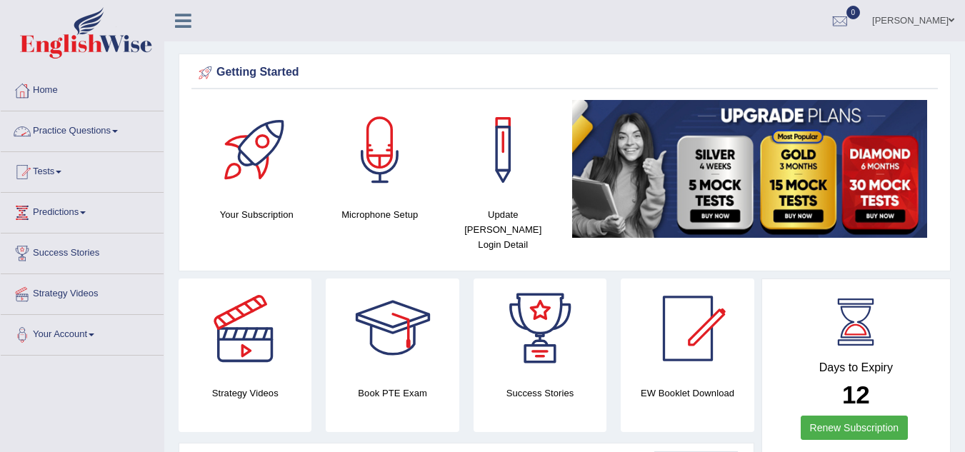
click at [111, 134] on link "Practice Questions" at bounding box center [82, 129] width 163 height 36
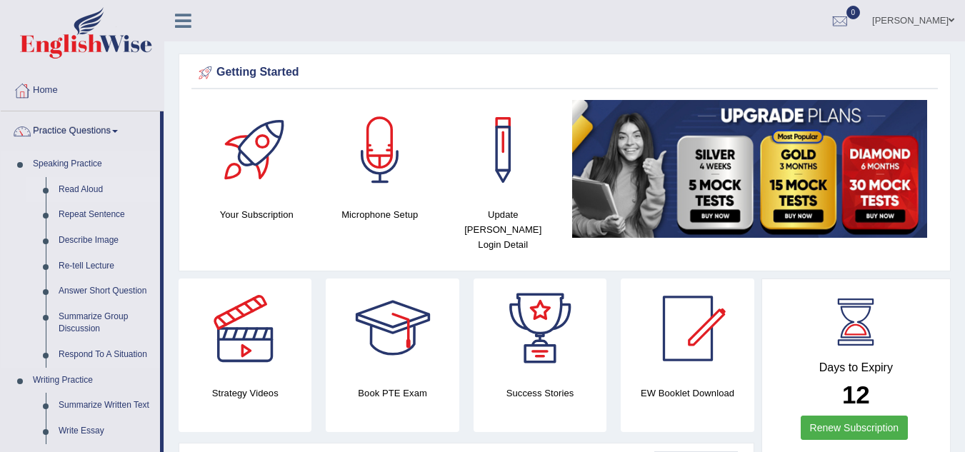
click at [79, 185] on link "Read Aloud" at bounding box center [106, 190] width 108 height 26
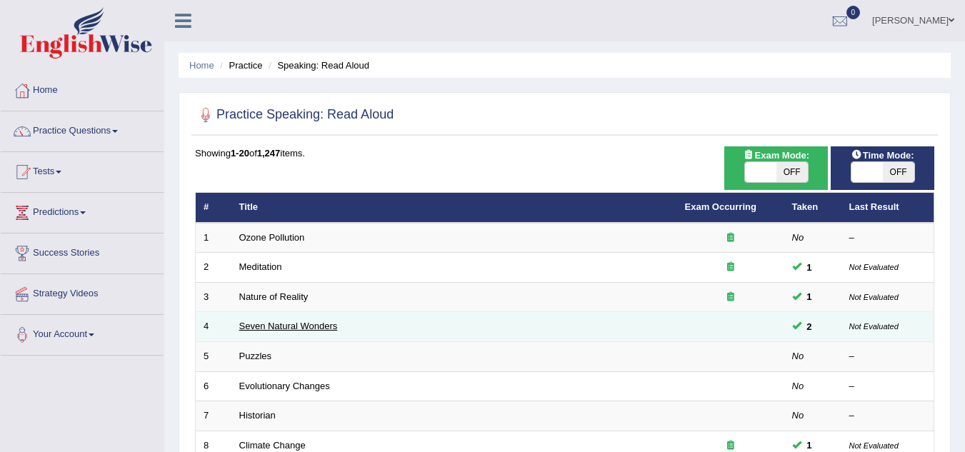
click at [264, 324] on link "Seven Natural Wonders" at bounding box center [288, 326] width 99 height 11
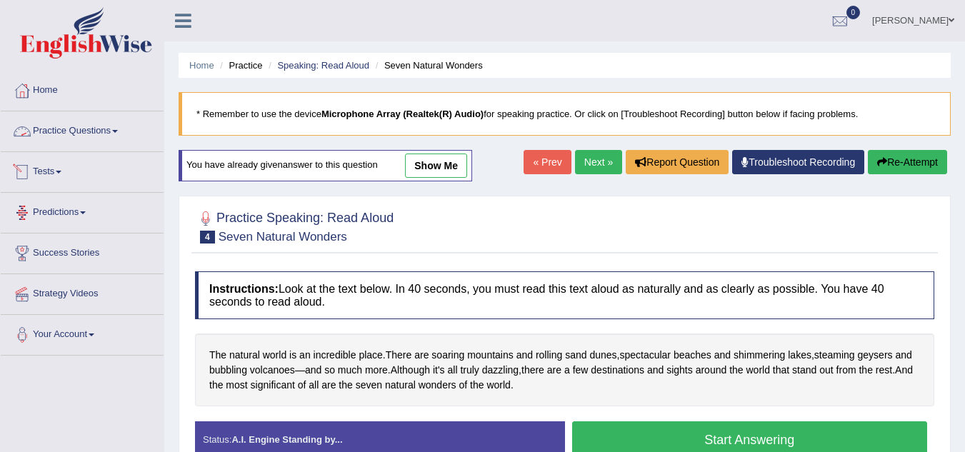
click at [109, 133] on link "Practice Questions" at bounding box center [82, 129] width 163 height 36
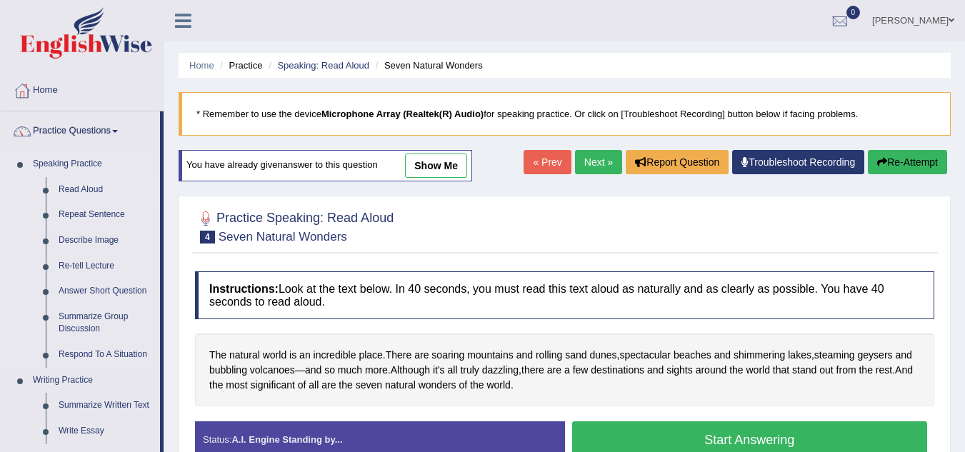
click at [88, 189] on link "Read Aloud" at bounding box center [106, 190] width 108 height 26
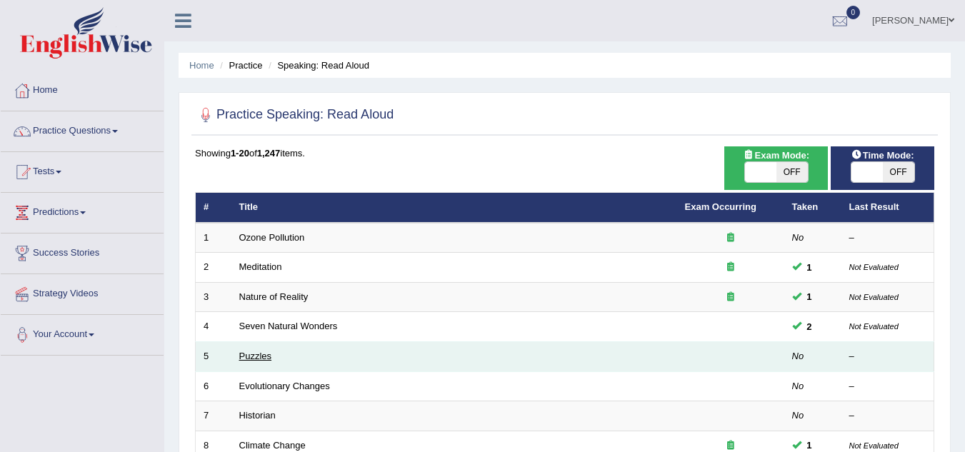
click at [246, 355] on link "Puzzles" at bounding box center [255, 356] width 33 height 11
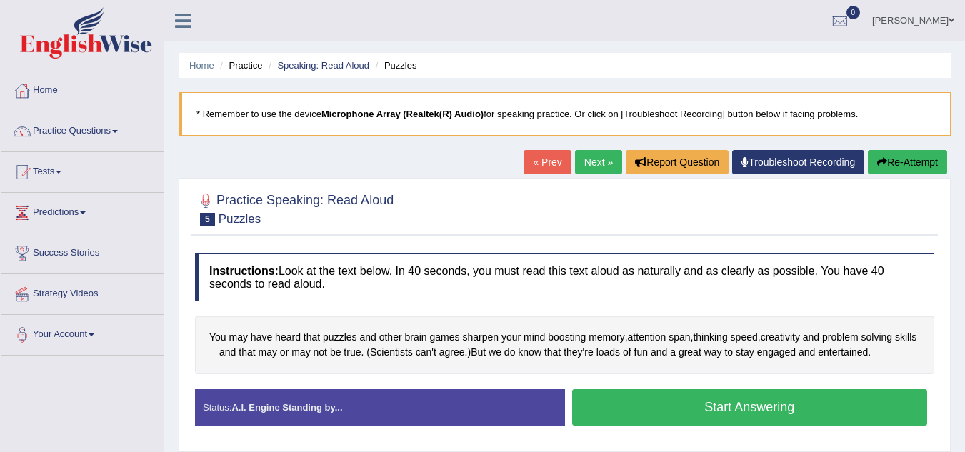
click at [616, 393] on button "Start Answering" at bounding box center [750, 407] width 356 height 36
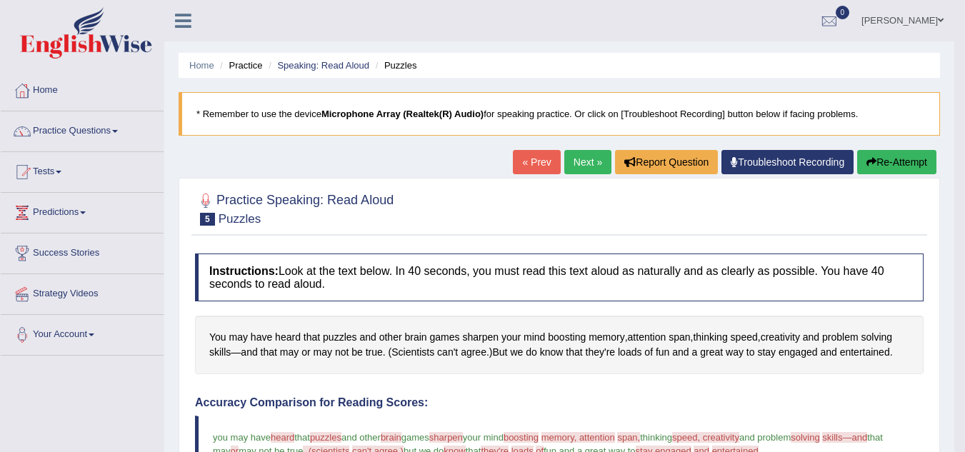
scroll to position [2, 0]
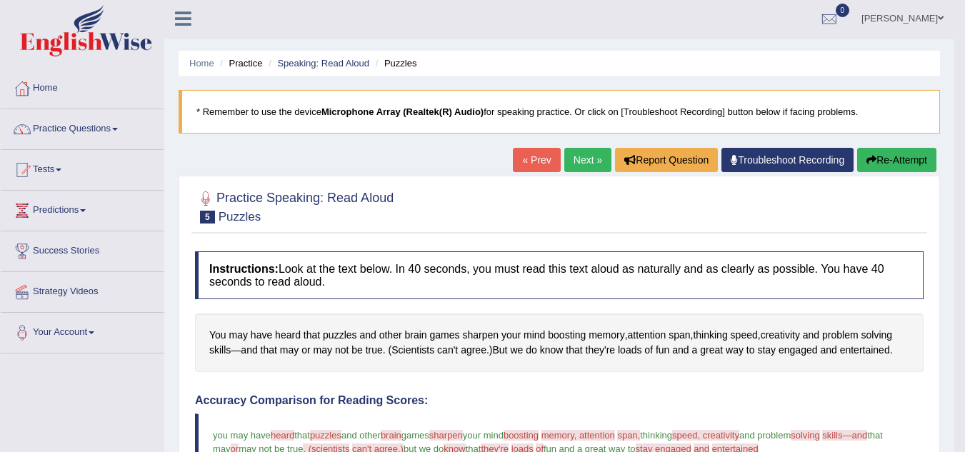
click at [890, 153] on button "Re-Attempt" at bounding box center [896, 160] width 79 height 24
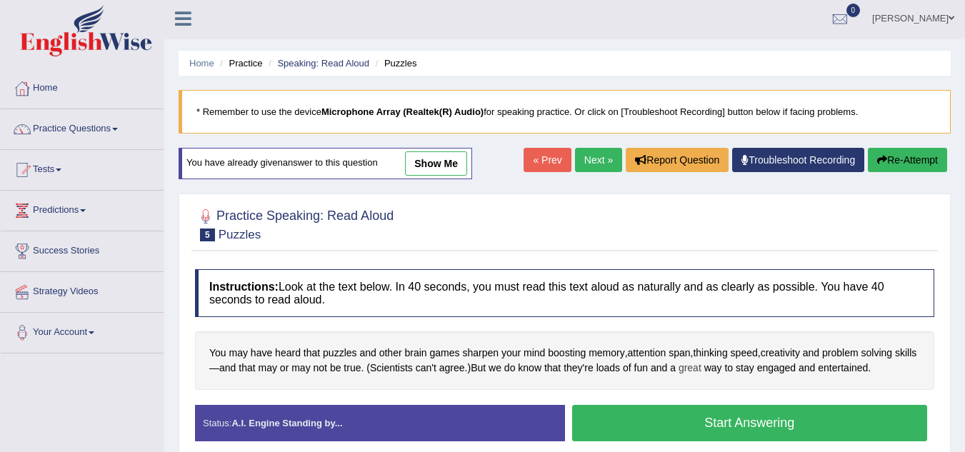
scroll to position [2, 0]
click at [696, 414] on button "Start Answering" at bounding box center [750, 423] width 356 height 36
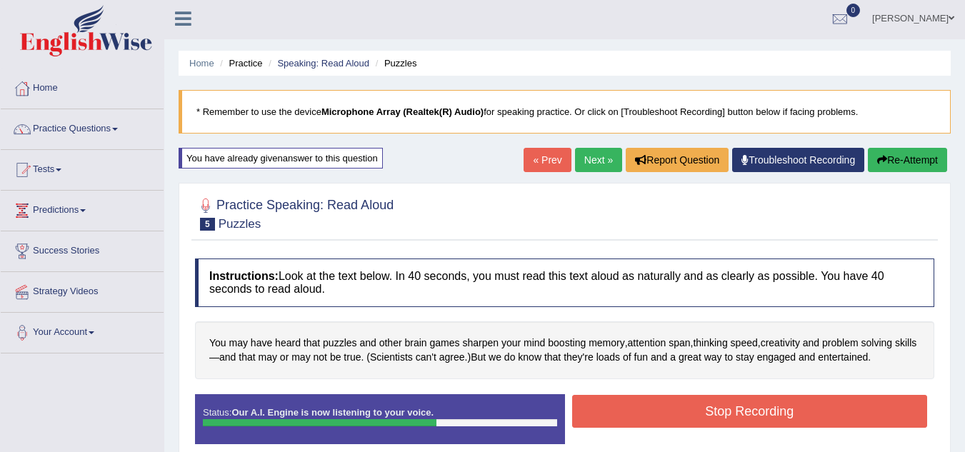
click at [696, 414] on button "Stop Recording" at bounding box center [750, 411] width 356 height 33
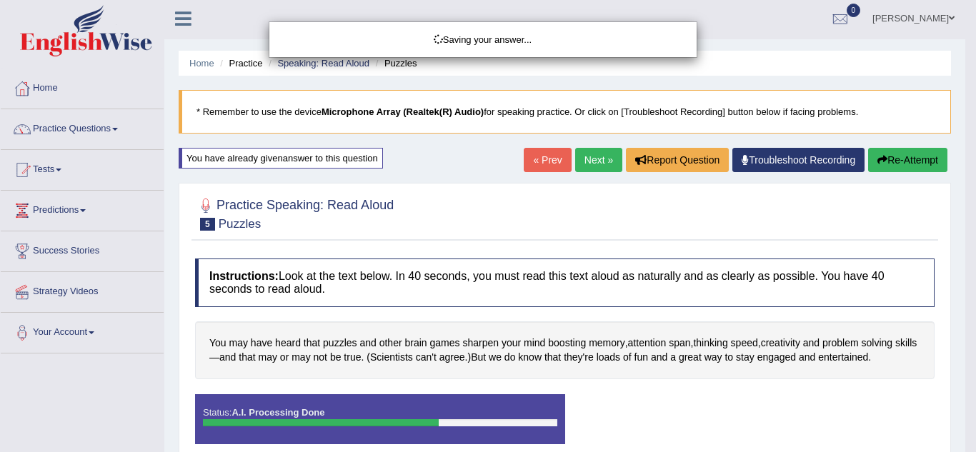
click at [914, 152] on div "Saving your answer..." at bounding box center [488, 226] width 976 height 452
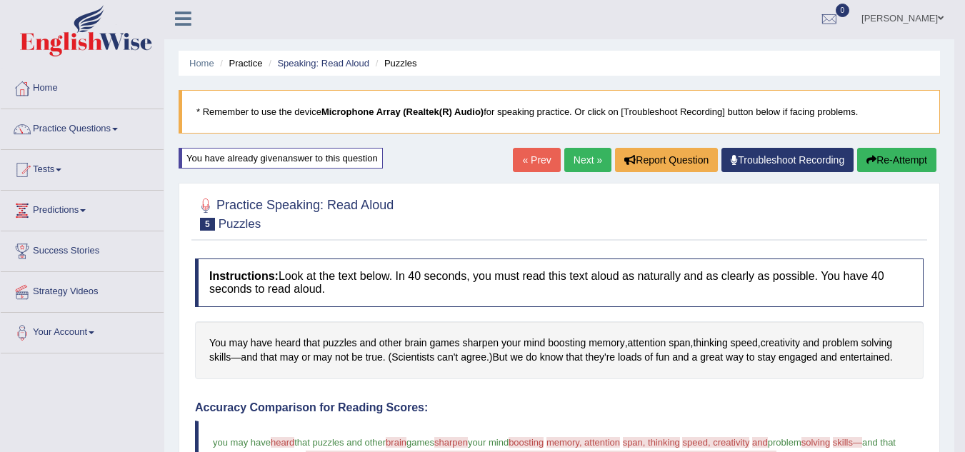
click at [914, 152] on button "Re-Attempt" at bounding box center [896, 160] width 79 height 24
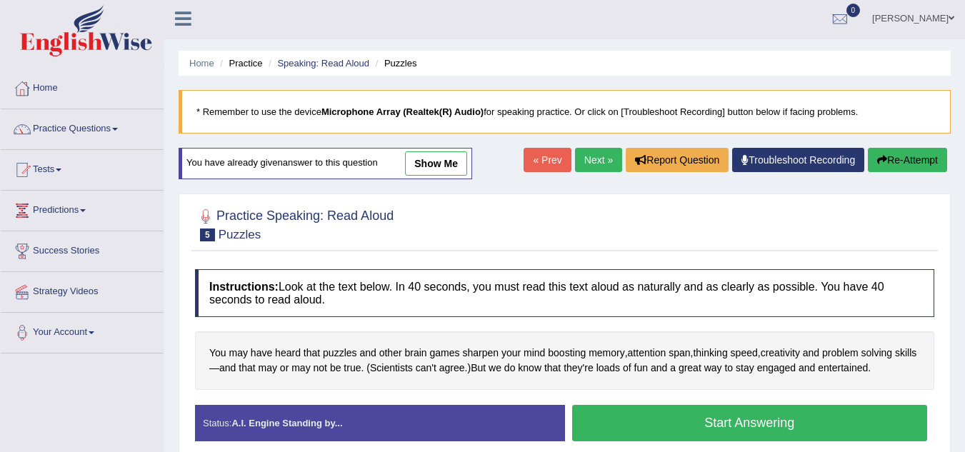
click at [740, 421] on button "Start Answering" at bounding box center [750, 423] width 356 height 36
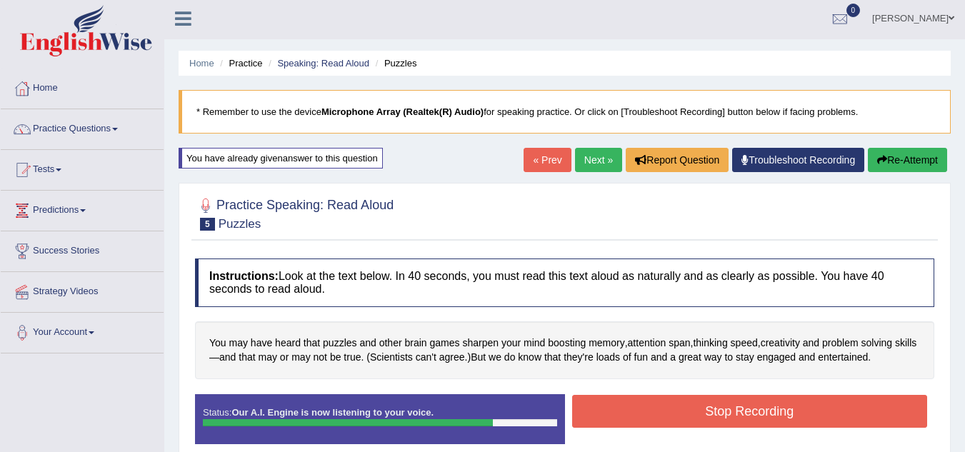
click at [740, 421] on button "Stop Recording" at bounding box center [750, 411] width 356 height 33
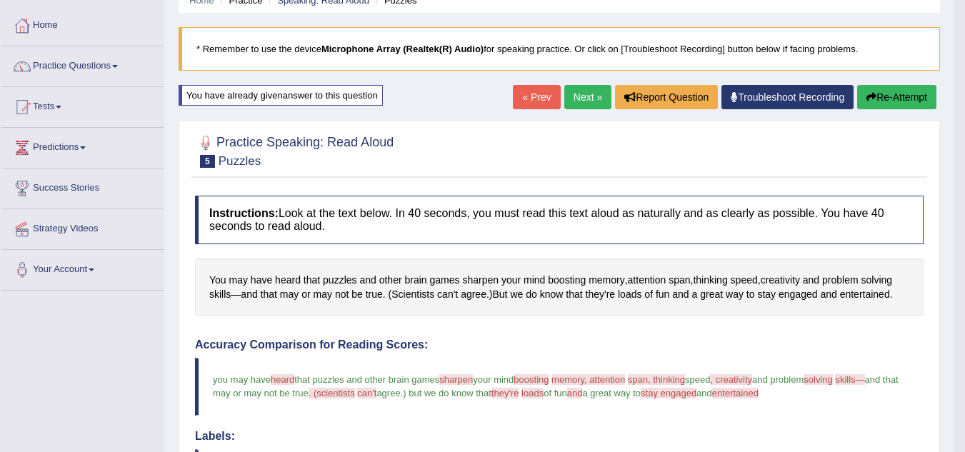
scroll to position [64, 0]
click at [105, 65] on link "Practice Questions" at bounding box center [82, 65] width 163 height 36
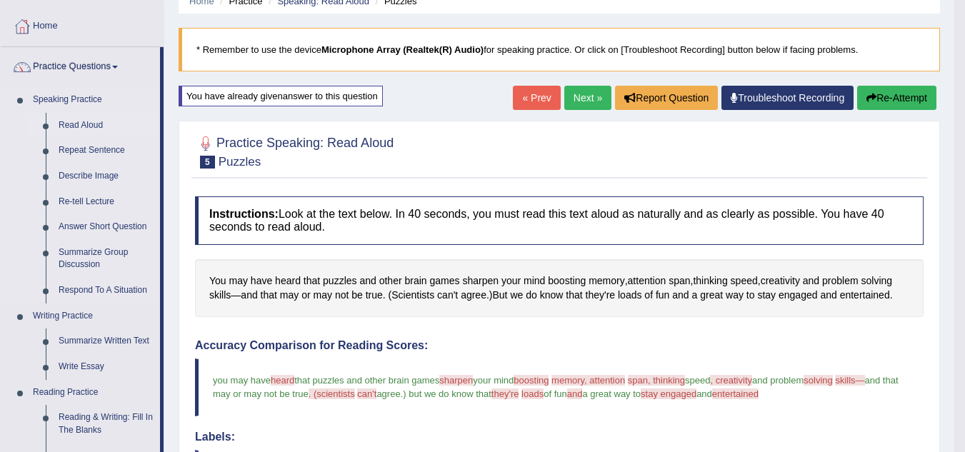
click at [89, 119] on link "Read Aloud" at bounding box center [106, 126] width 108 height 26
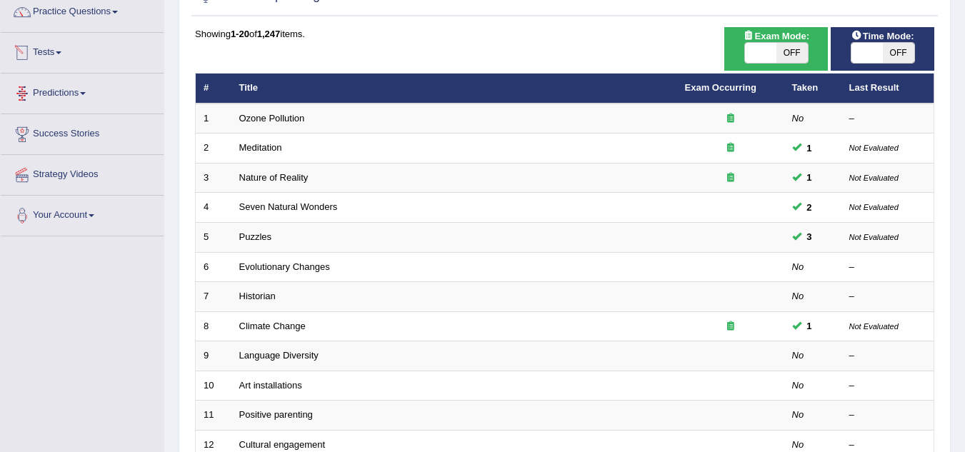
scroll to position [120, 0]
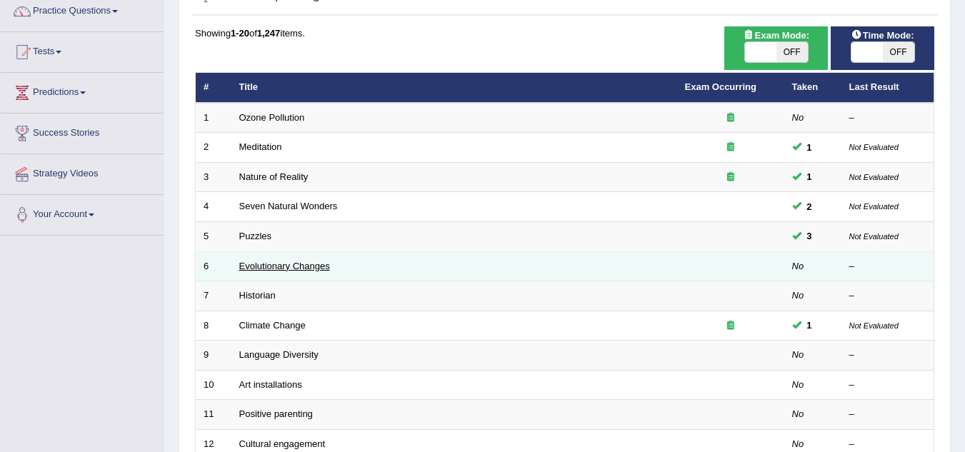
click at [278, 266] on link "Evolutionary Changes" at bounding box center [284, 266] width 91 height 11
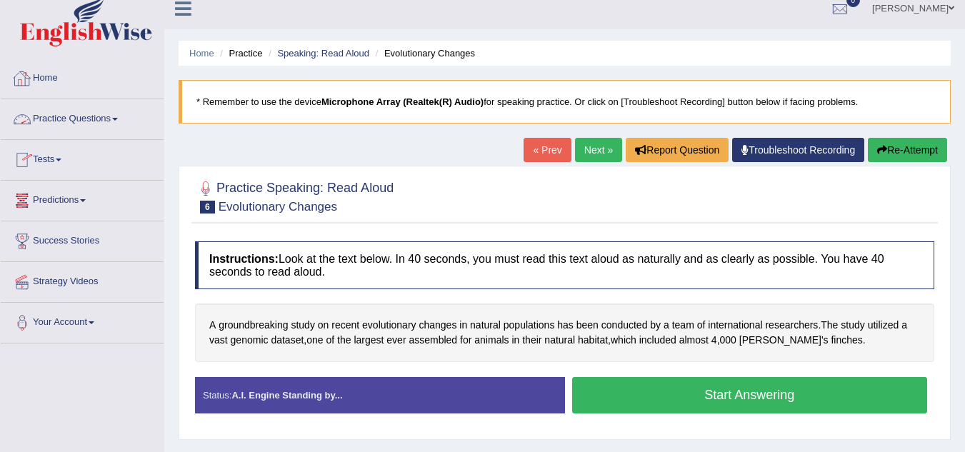
scroll to position [6, 0]
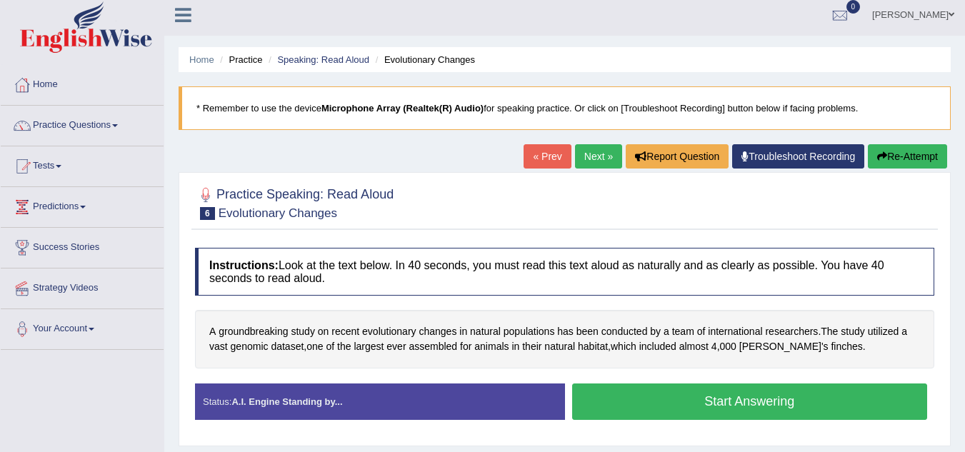
click at [109, 121] on link "Practice Questions" at bounding box center [82, 124] width 163 height 36
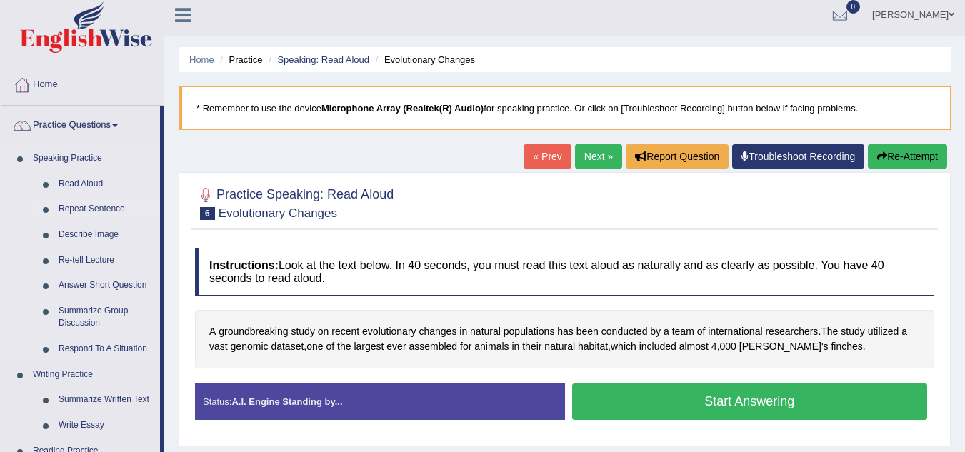
click at [89, 209] on link "Repeat Sentence" at bounding box center [106, 209] width 108 height 26
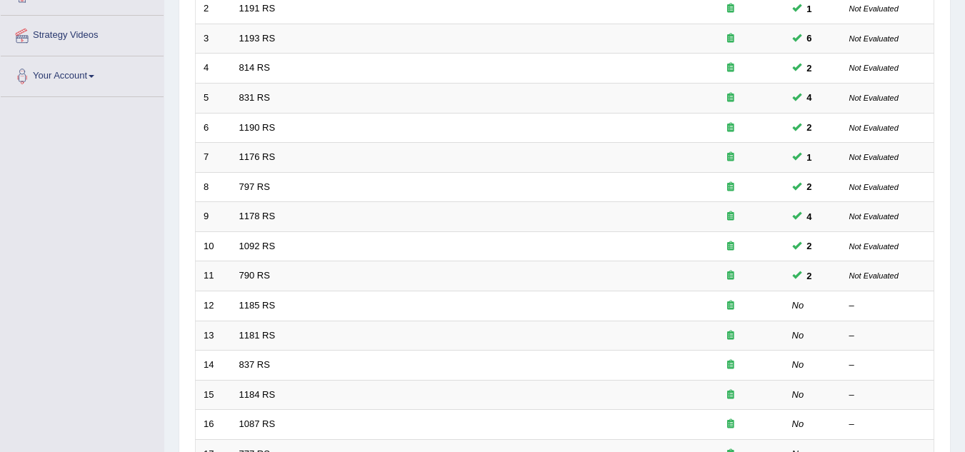
scroll to position [261, 0]
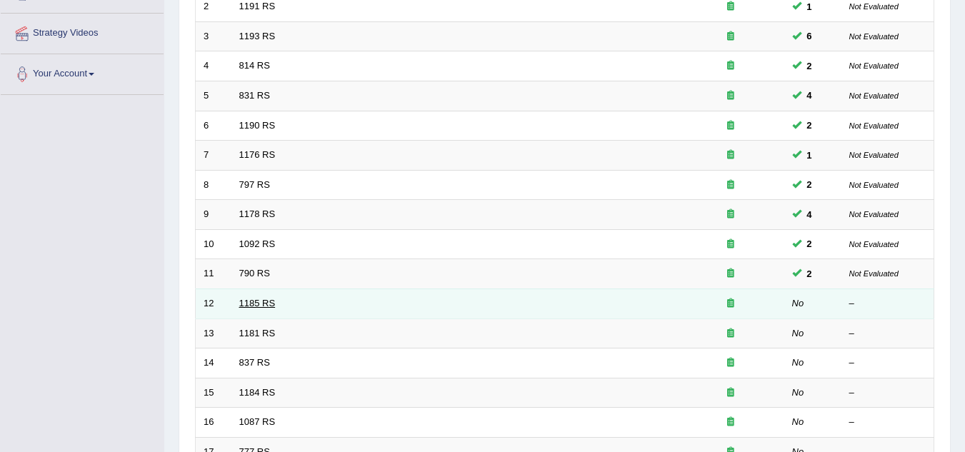
click at [256, 300] on link "1185 RS" at bounding box center [257, 303] width 36 height 11
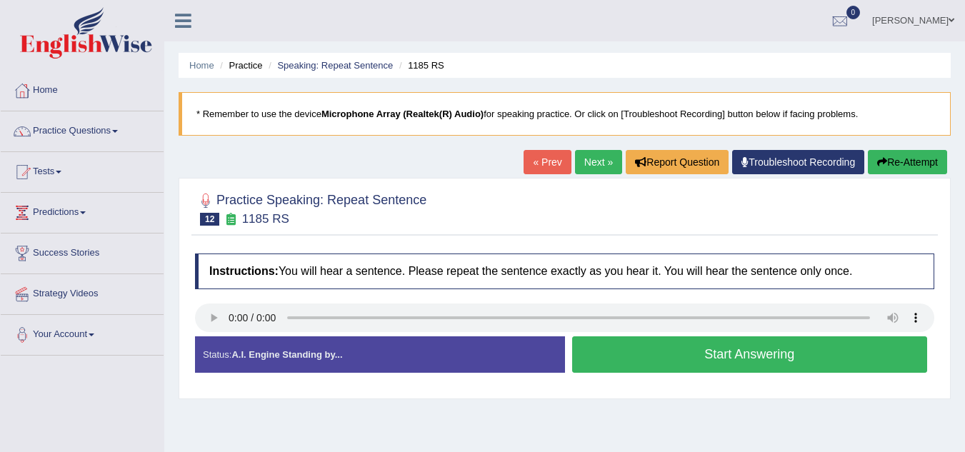
click at [626, 365] on button "Start Answering" at bounding box center [750, 354] width 356 height 36
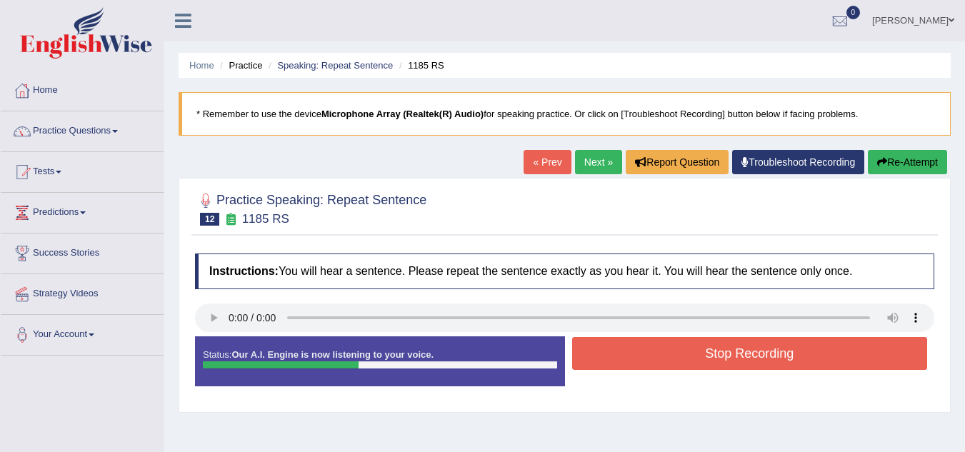
click at [626, 365] on button "Stop Recording" at bounding box center [750, 353] width 356 height 33
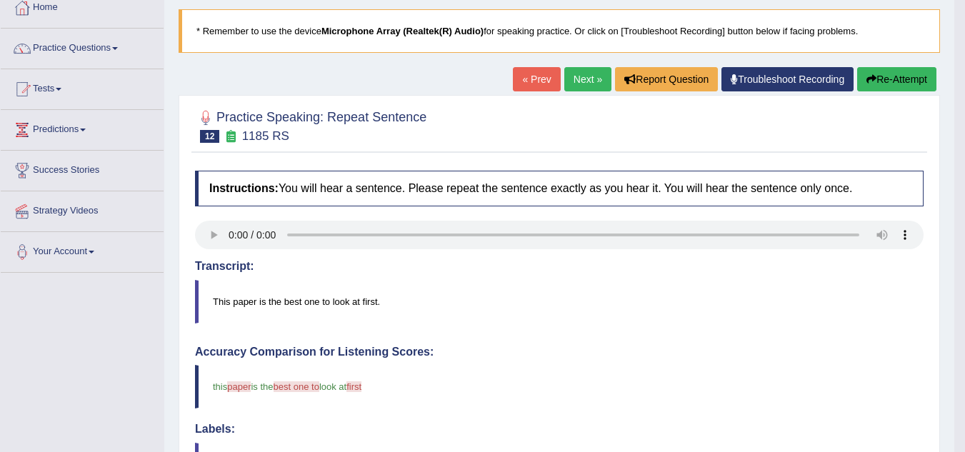
scroll to position [76, 0]
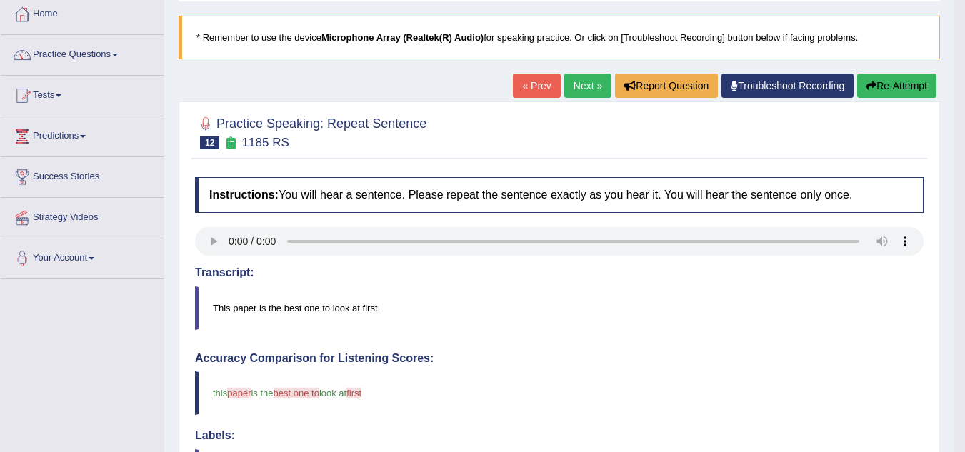
click at [883, 85] on button "Re-Attempt" at bounding box center [896, 86] width 79 height 24
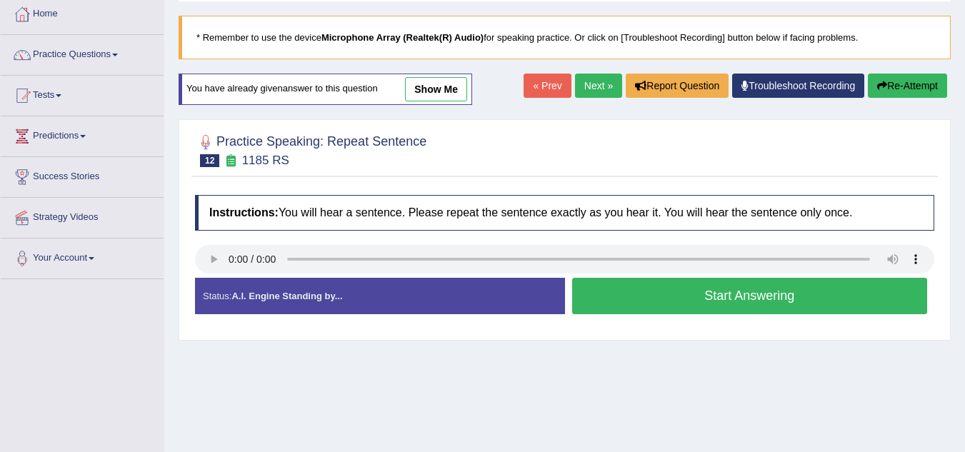
click at [614, 295] on button "Start Answering" at bounding box center [750, 296] width 356 height 36
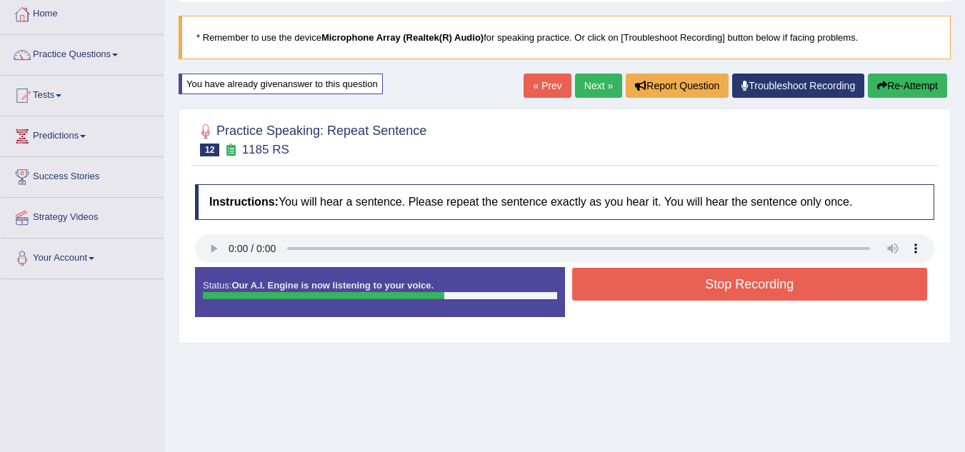
click at [614, 295] on button "Stop Recording" at bounding box center [750, 284] width 356 height 33
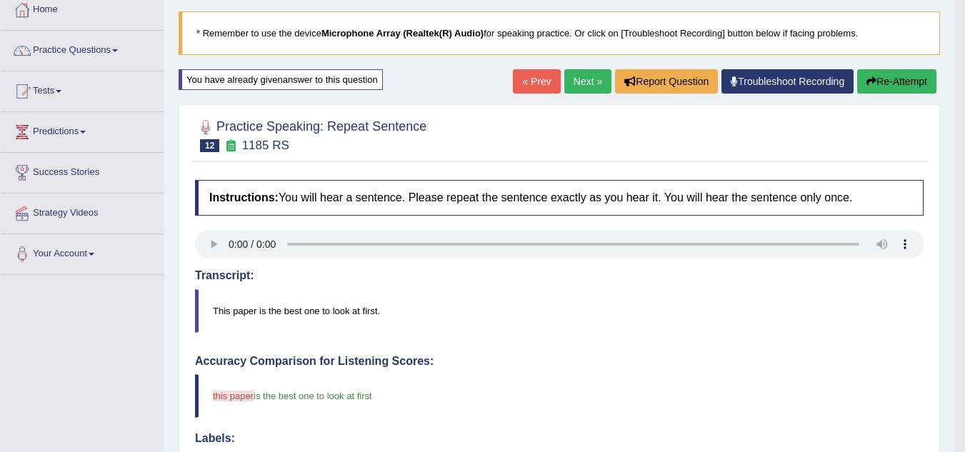
scroll to position [77, 0]
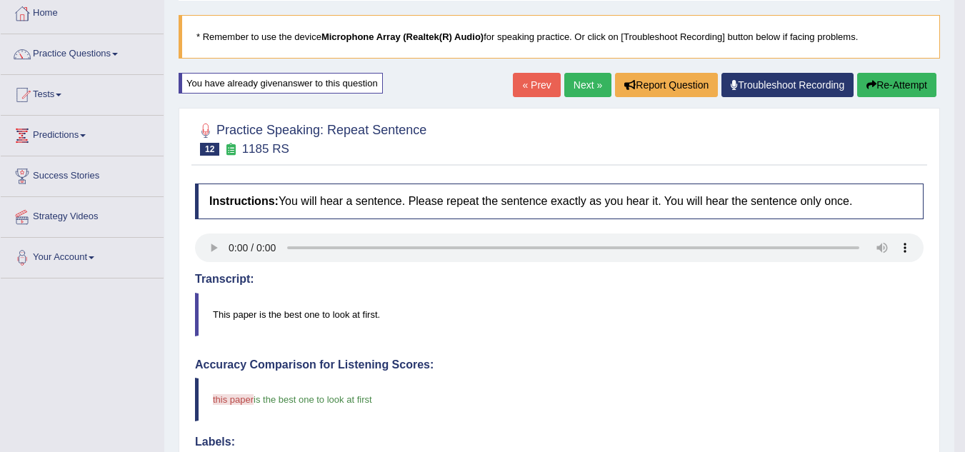
click at [129, 389] on div "Toggle navigation Home Practice Questions Speaking Practice Read Aloud Repeat S…" at bounding box center [477, 406] width 954 height 966
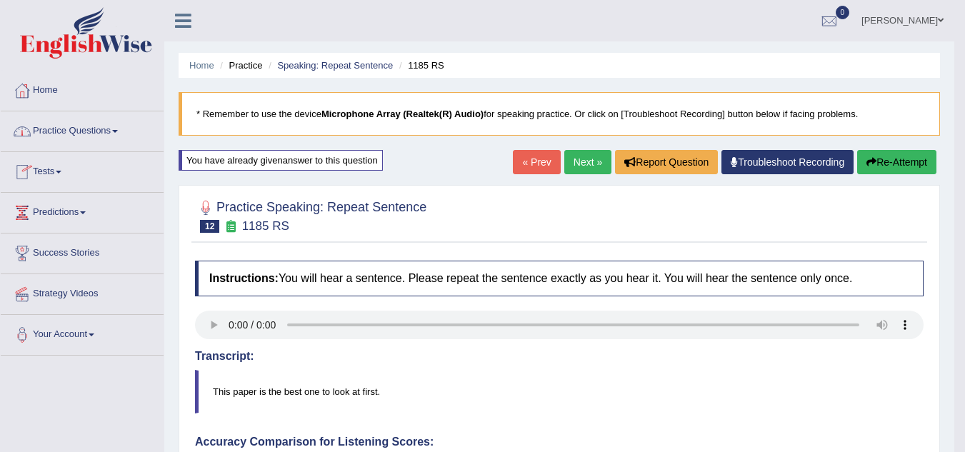
click at [106, 132] on link "Practice Questions" at bounding box center [82, 129] width 163 height 36
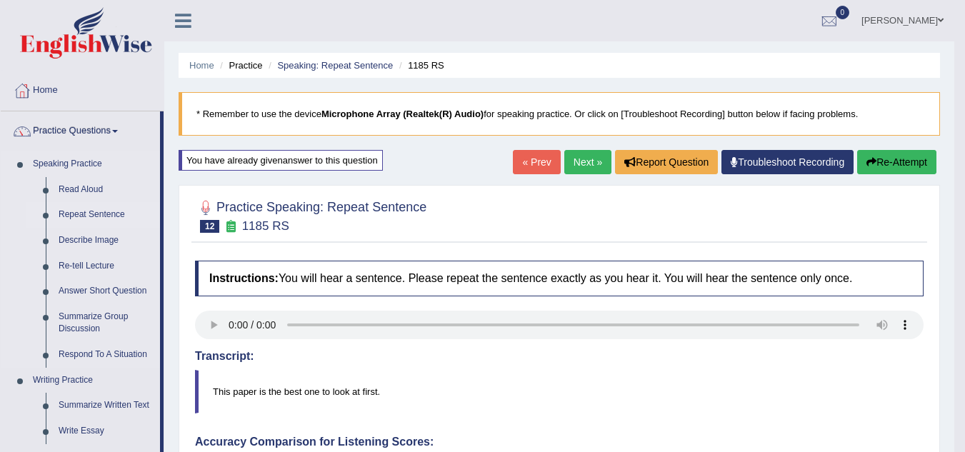
click at [90, 213] on link "Repeat Sentence" at bounding box center [106, 215] width 108 height 26
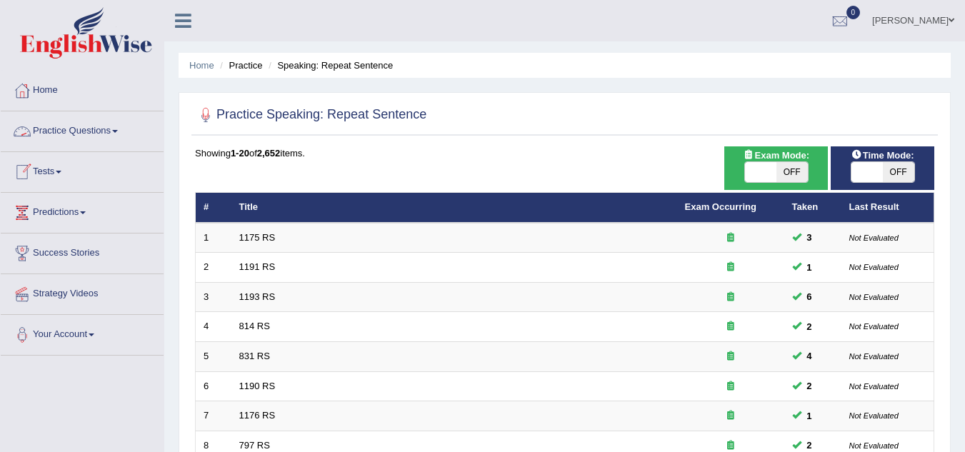
click at [94, 134] on link "Practice Questions" at bounding box center [82, 129] width 163 height 36
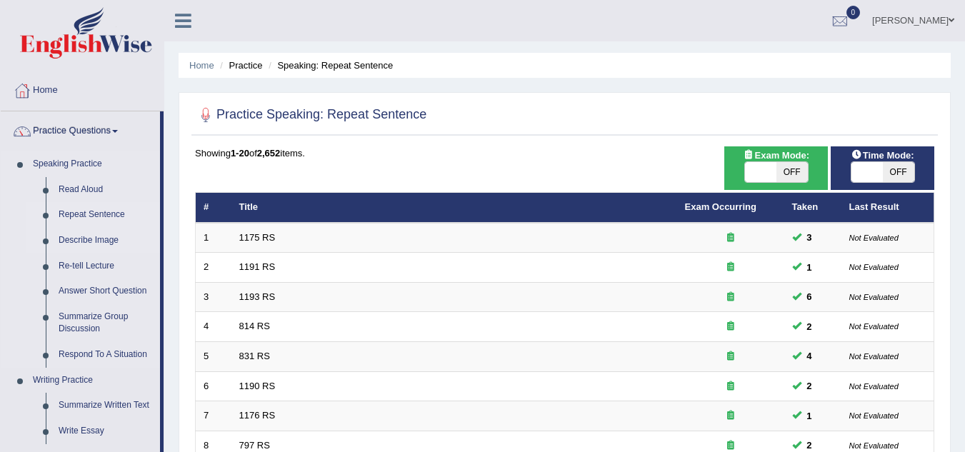
click at [81, 237] on link "Describe Image" at bounding box center [106, 241] width 108 height 26
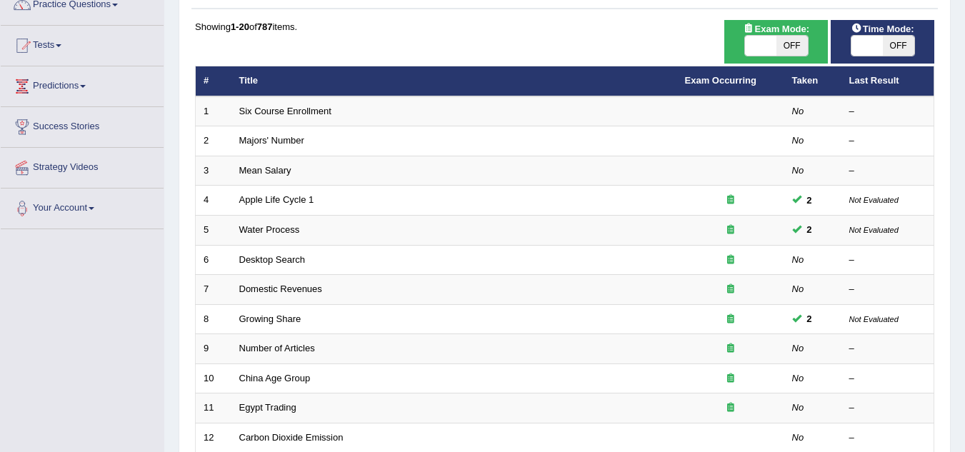
scroll to position [126, 0]
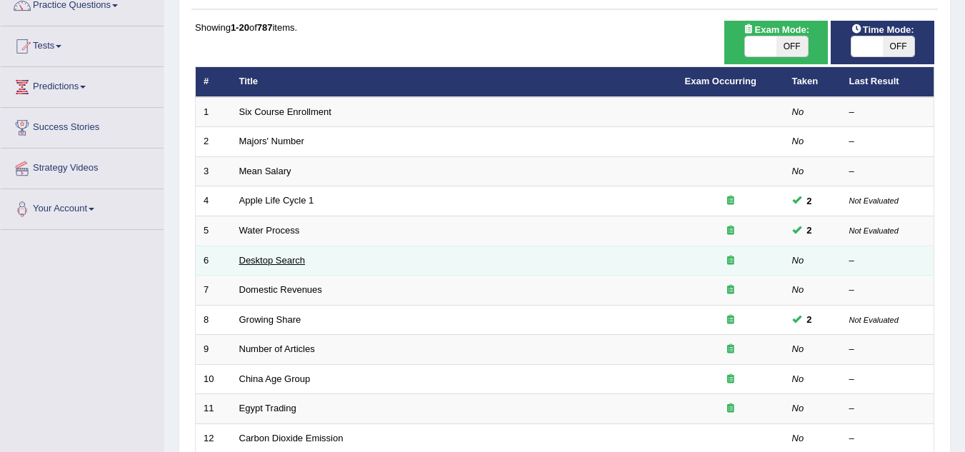
click at [271, 261] on link "Desktop Search" at bounding box center [272, 260] width 66 height 11
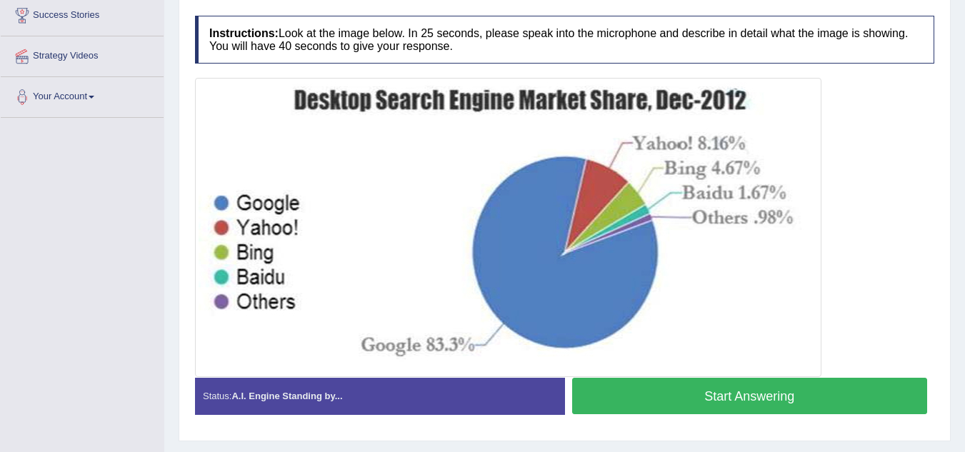
scroll to position [237, 0]
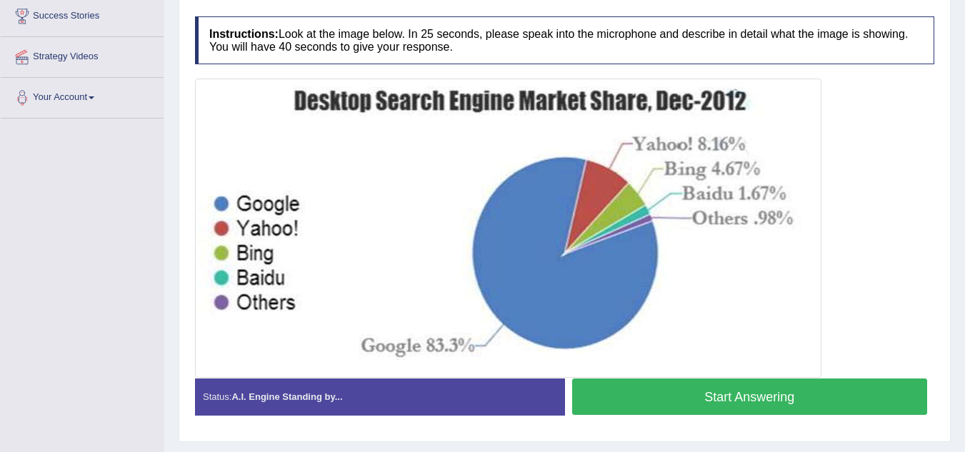
click at [596, 399] on button "Start Answering" at bounding box center [750, 397] width 356 height 36
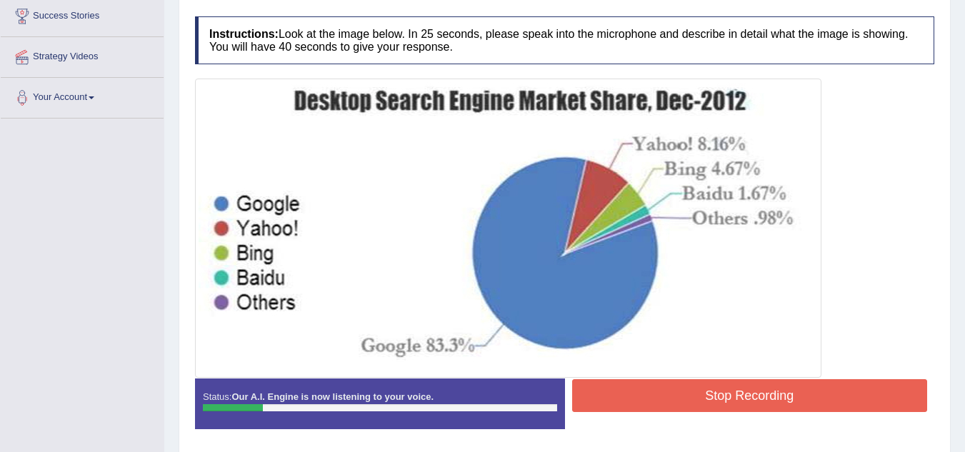
click at [596, 399] on button "Stop Recording" at bounding box center [750, 395] width 356 height 33
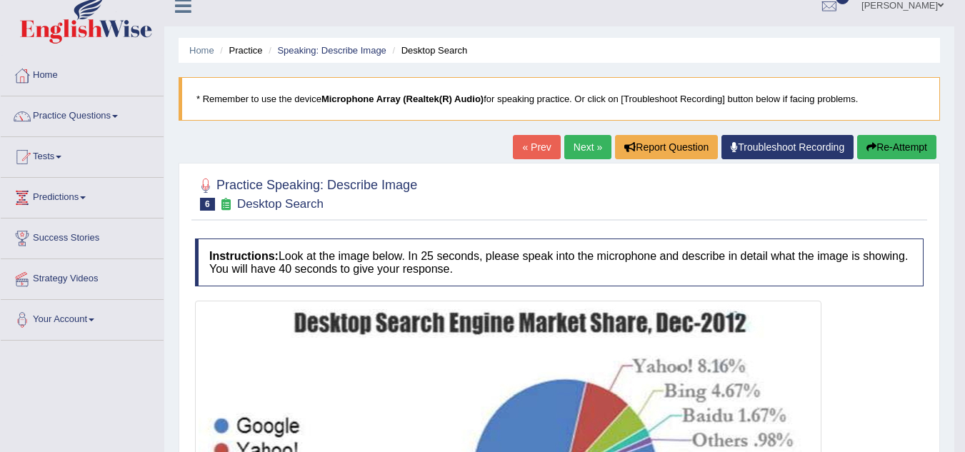
scroll to position [13, 0]
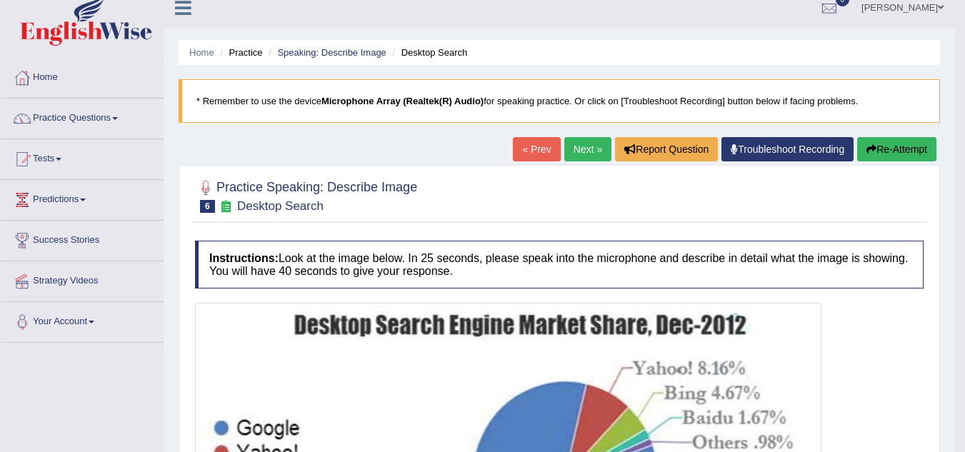
click at [876, 138] on button "Re-Attempt" at bounding box center [896, 149] width 79 height 24
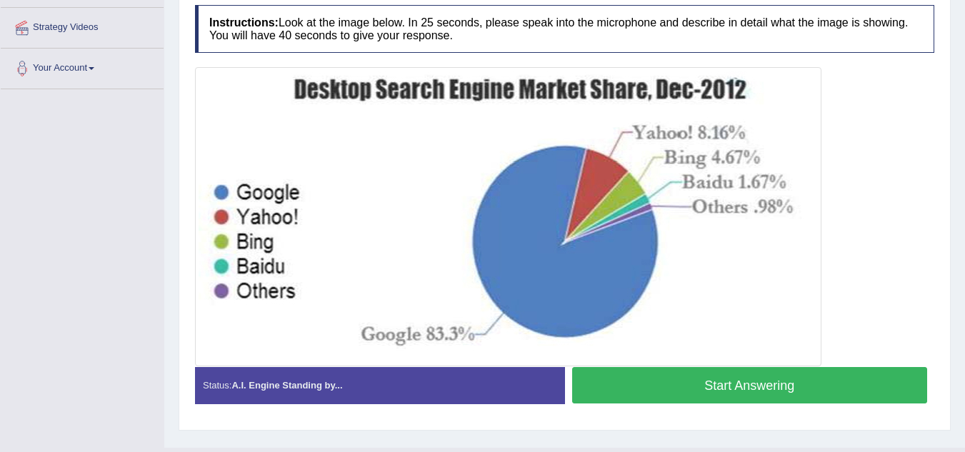
scroll to position [298, 0]
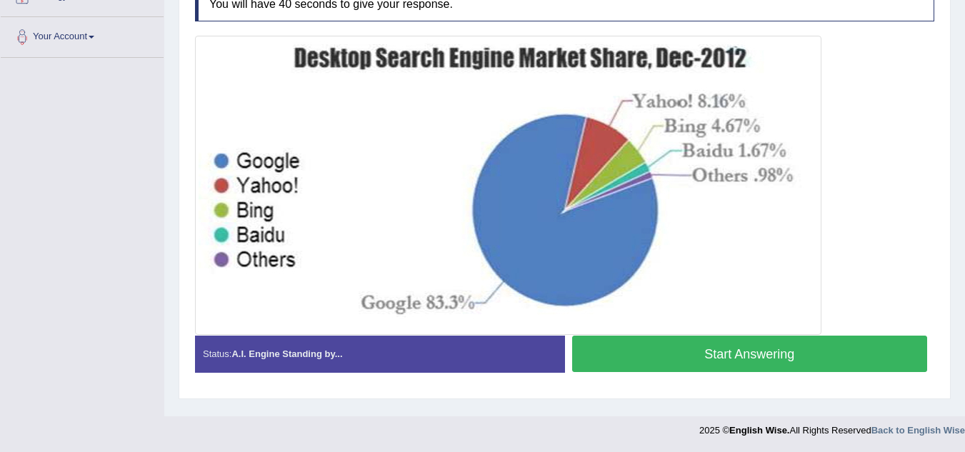
click at [721, 350] on button "Start Answering" at bounding box center [750, 354] width 356 height 36
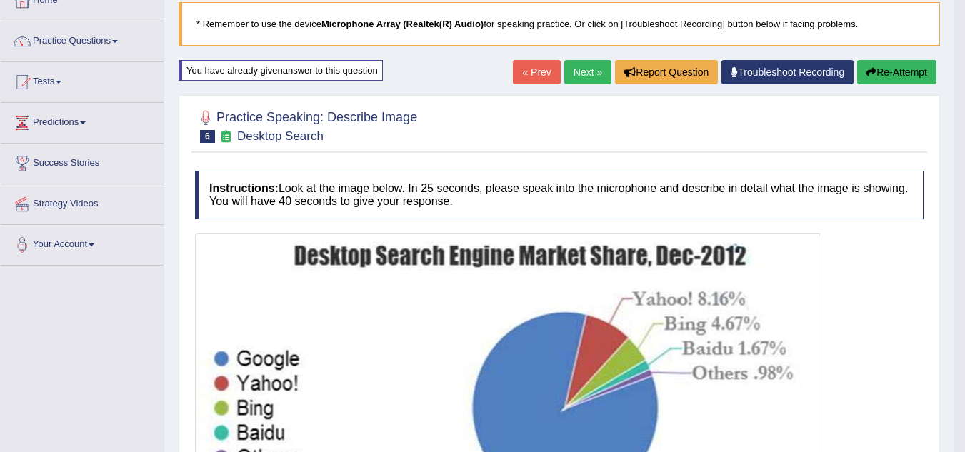
scroll to position [0, 0]
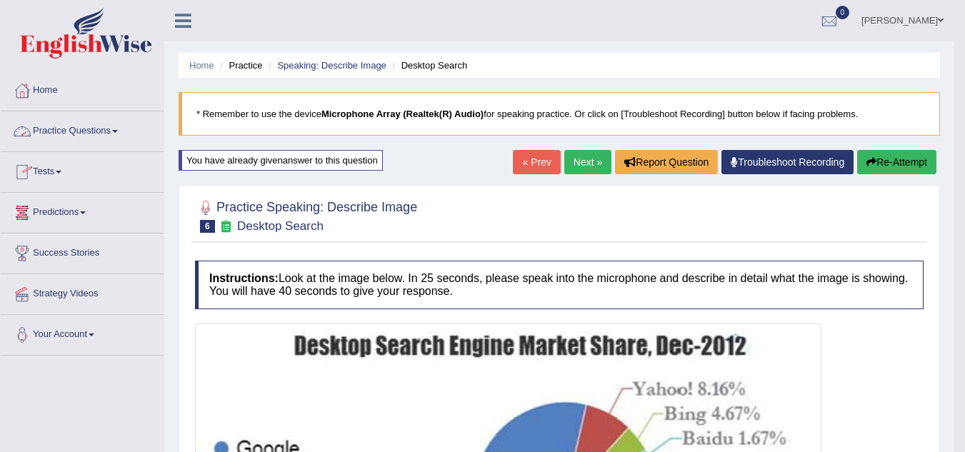
click at [112, 136] on link "Practice Questions" at bounding box center [82, 129] width 163 height 36
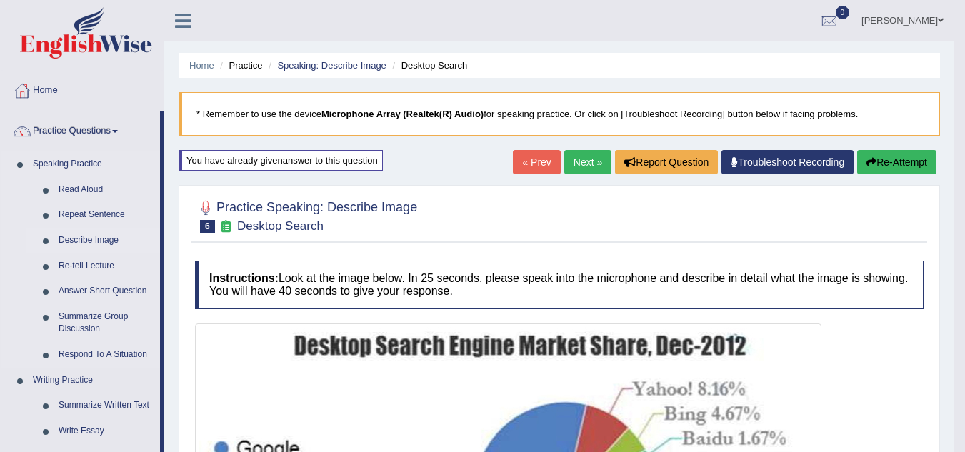
click at [89, 241] on link "Describe Image" at bounding box center [106, 241] width 108 height 26
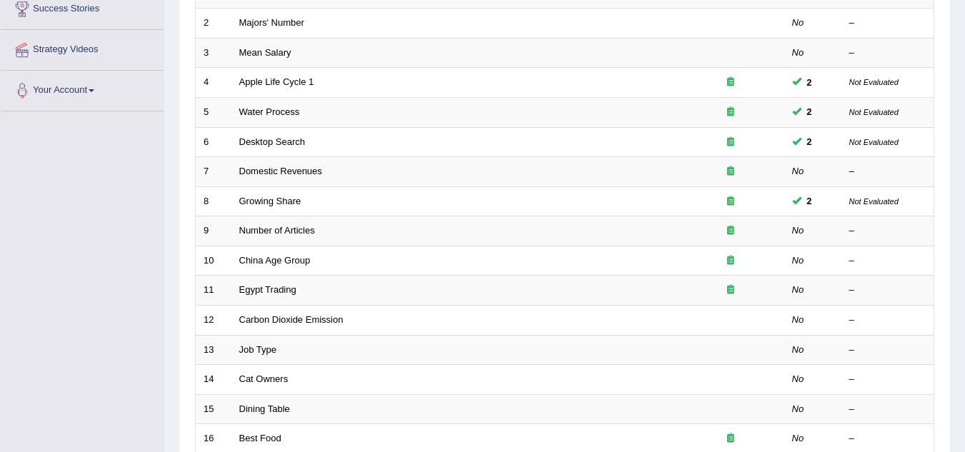
scroll to position [244, 0]
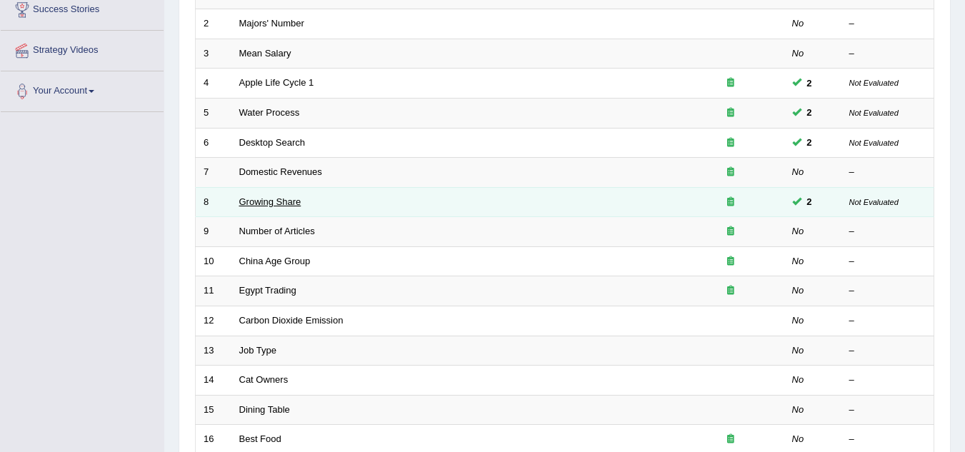
click at [268, 206] on link "Growing Share" at bounding box center [270, 201] width 62 height 11
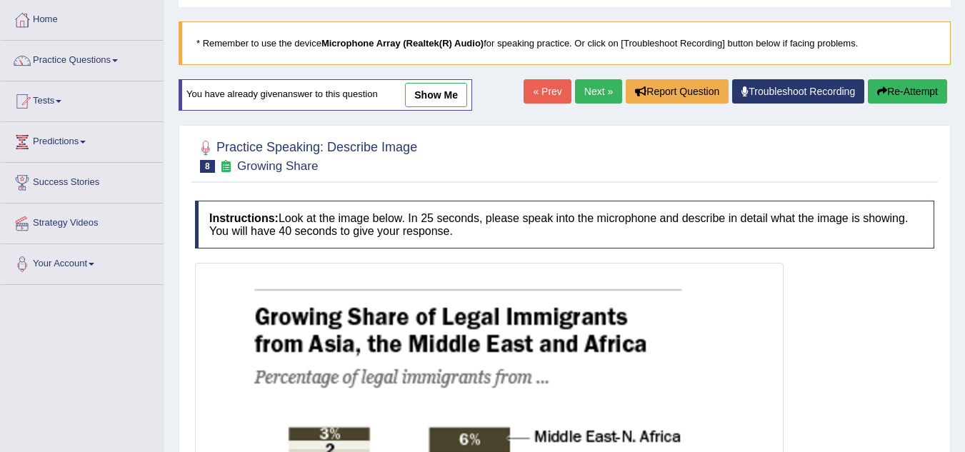
scroll to position [69, 0]
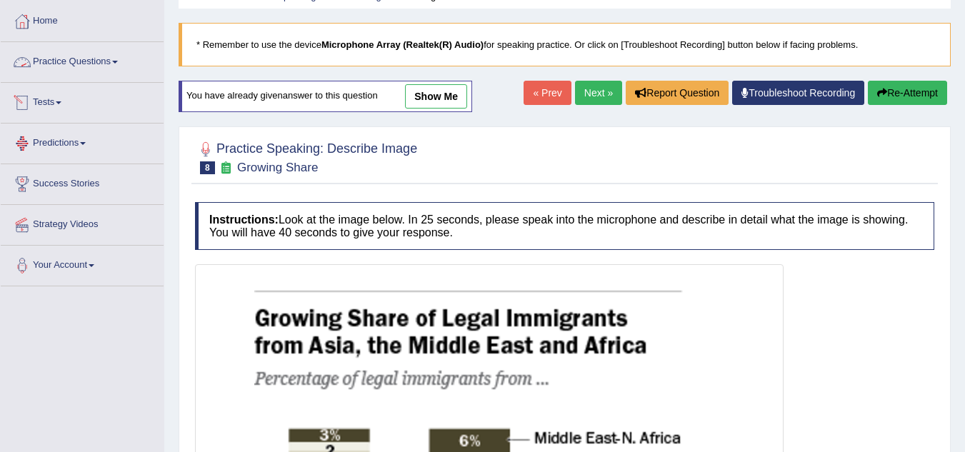
click at [104, 66] on link "Practice Questions" at bounding box center [82, 60] width 163 height 36
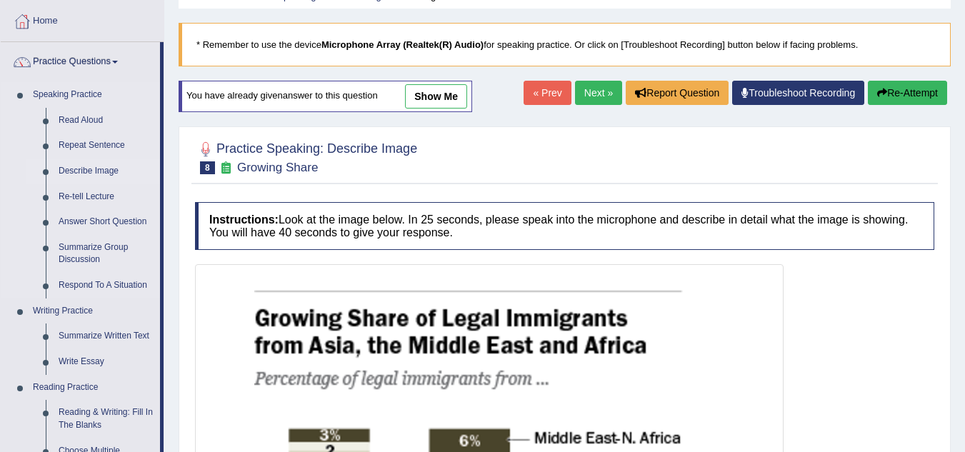
click at [79, 168] on link "Describe Image" at bounding box center [106, 172] width 108 height 26
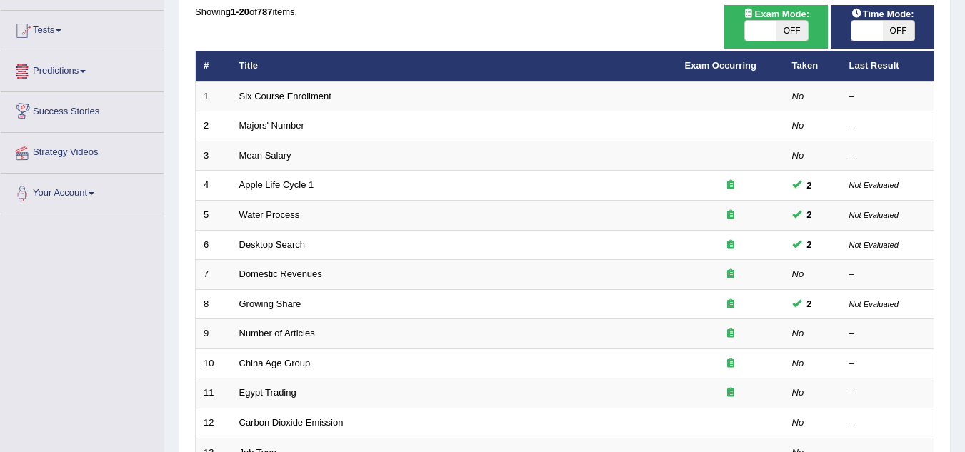
scroll to position [142, 0]
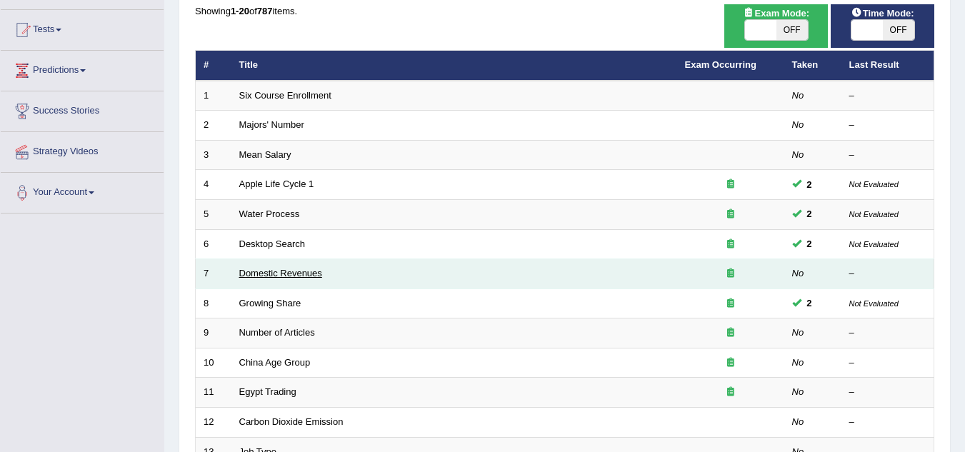
click at [278, 275] on link "Domestic Revenues" at bounding box center [280, 273] width 83 height 11
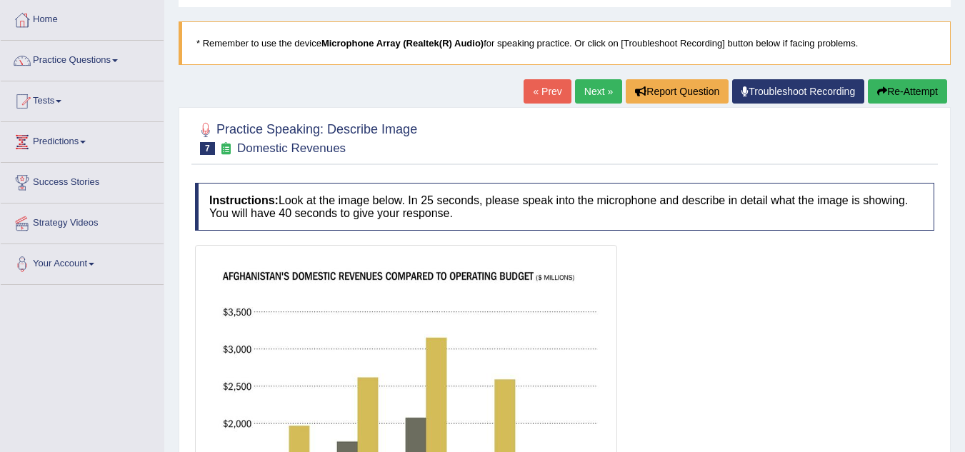
scroll to position [72, 0]
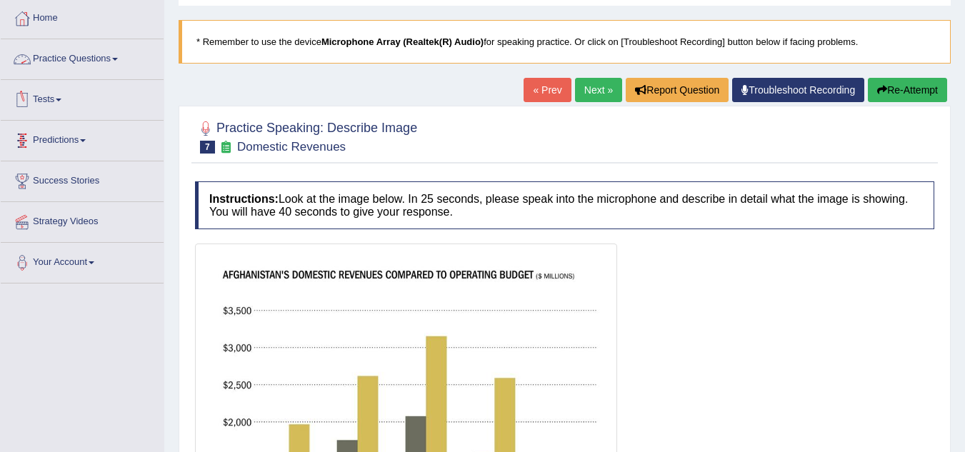
click at [110, 64] on link "Practice Questions" at bounding box center [82, 57] width 163 height 36
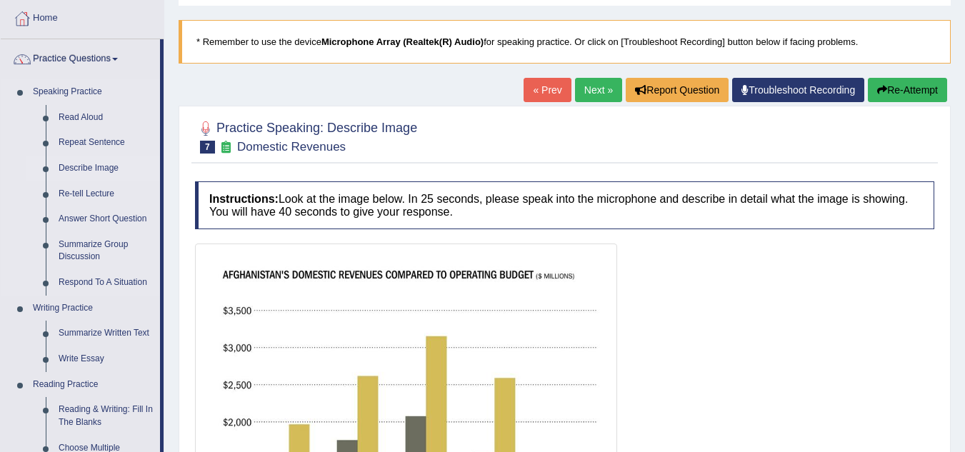
click at [86, 166] on link "Describe Image" at bounding box center [106, 169] width 108 height 26
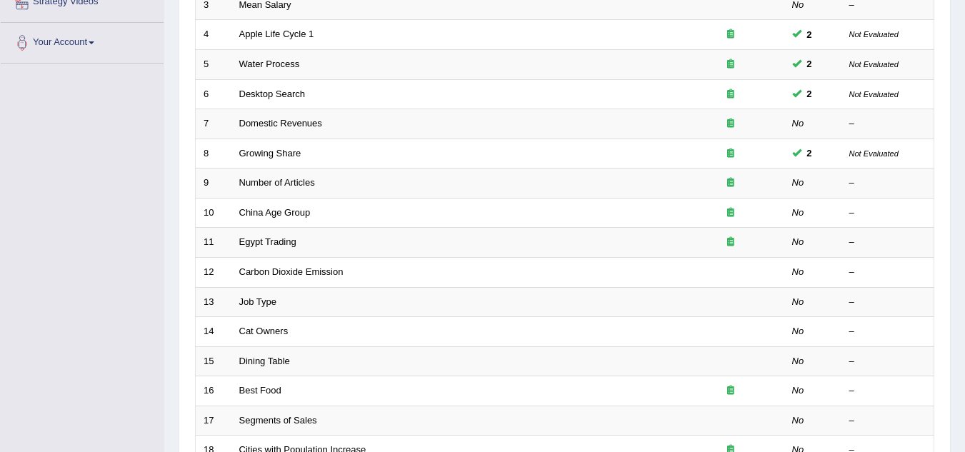
scroll to position [287, 0]
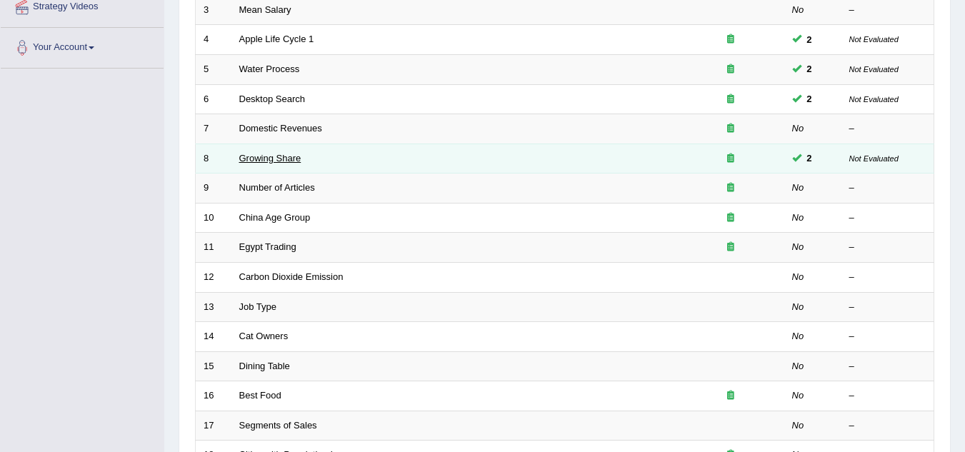
click at [266, 161] on link "Growing Share" at bounding box center [270, 158] width 62 height 11
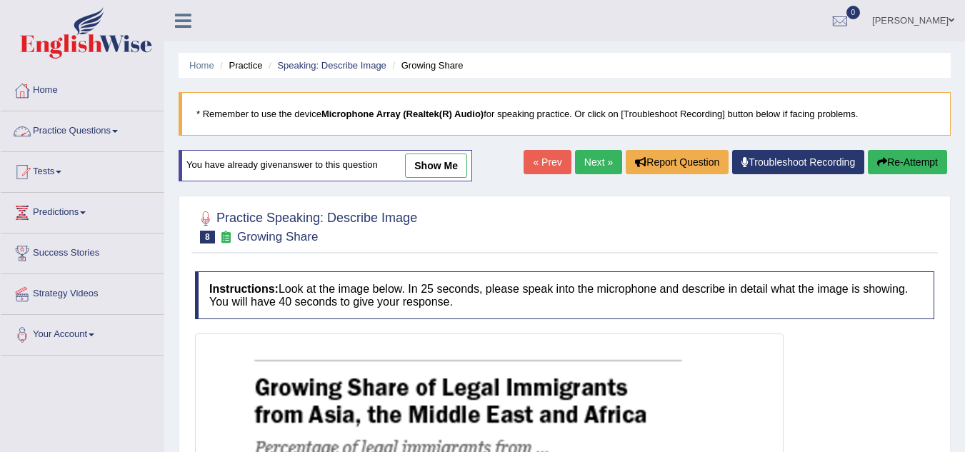
click at [91, 136] on link "Practice Questions" at bounding box center [82, 129] width 163 height 36
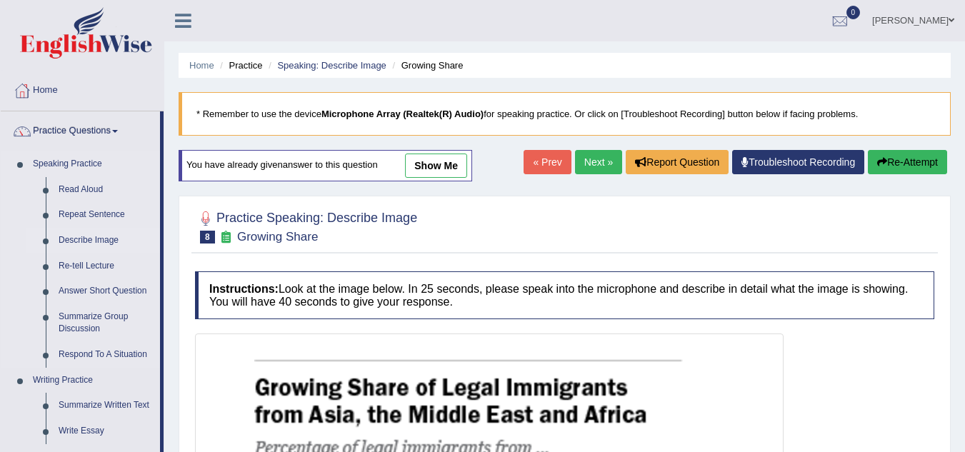
click at [76, 239] on link "Describe Image" at bounding box center [106, 241] width 108 height 26
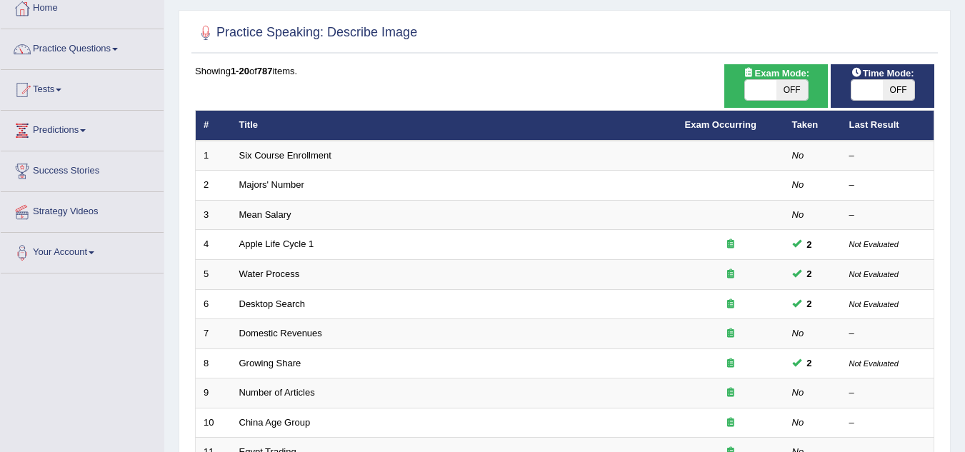
scroll to position [84, 0]
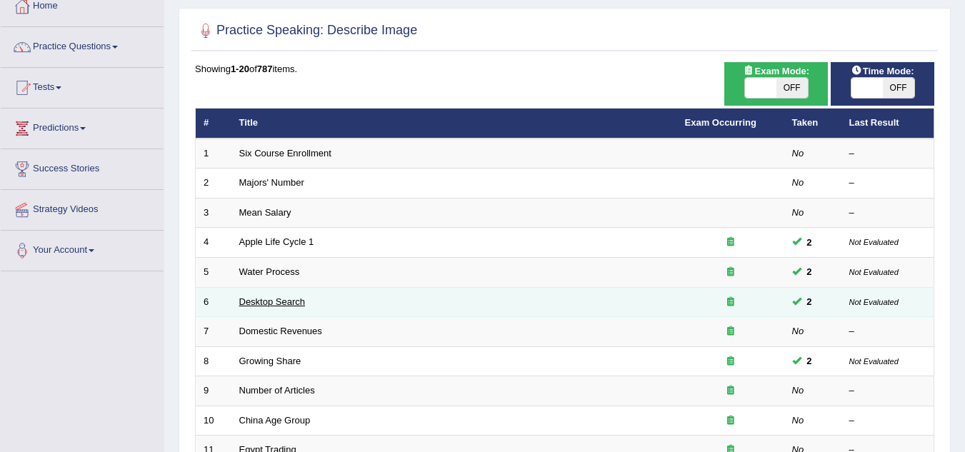
click at [267, 301] on link "Desktop Search" at bounding box center [272, 301] width 66 height 11
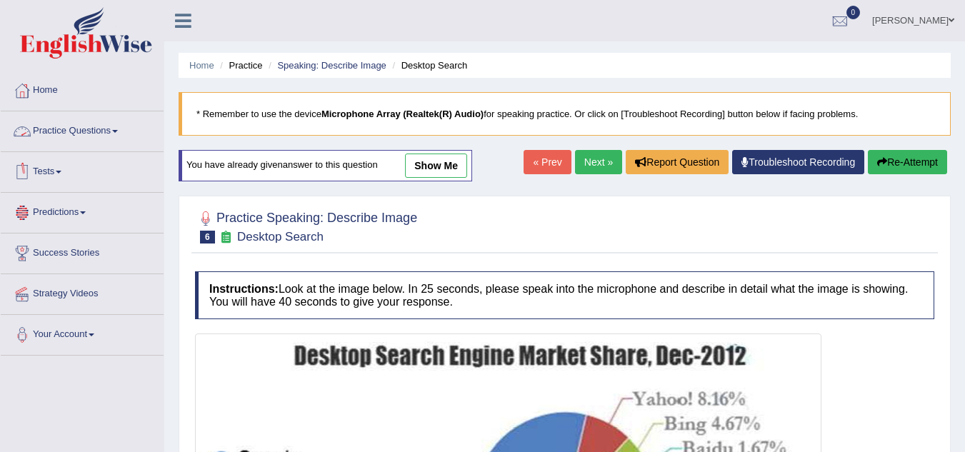
click at [103, 129] on link "Practice Questions" at bounding box center [82, 129] width 163 height 36
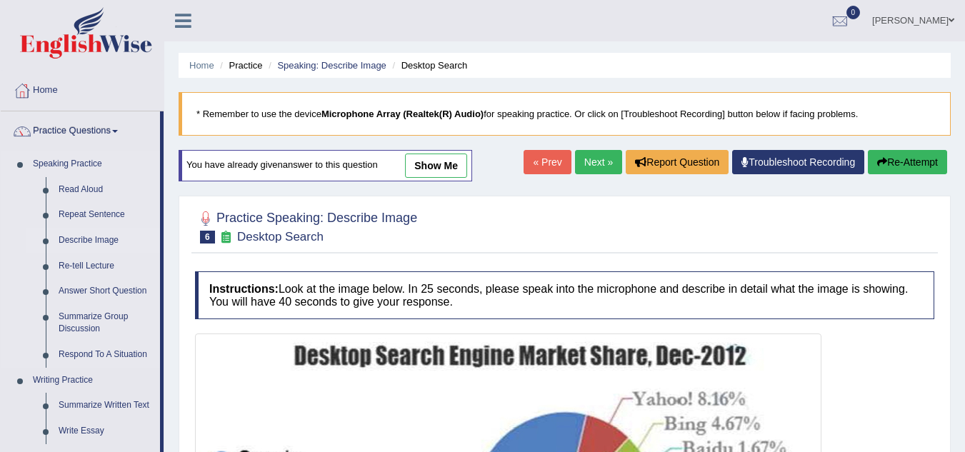
click at [86, 239] on link "Describe Image" at bounding box center [106, 241] width 108 height 26
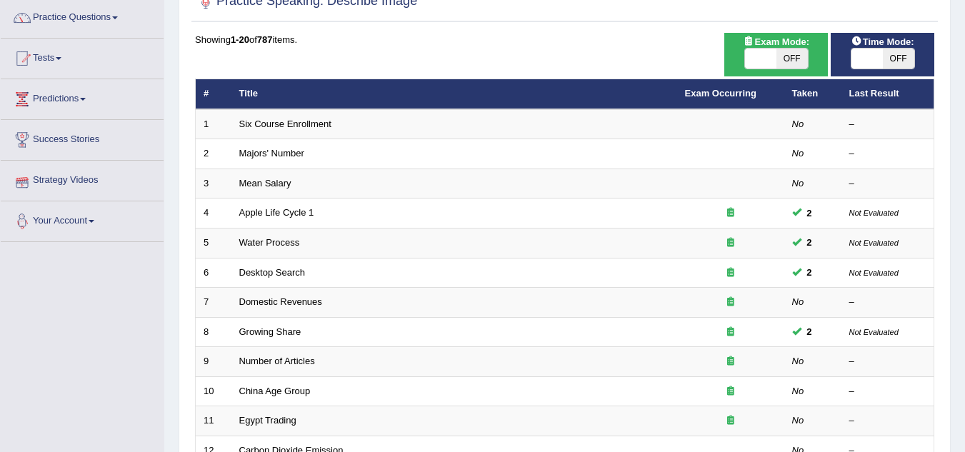
scroll to position [114, 0]
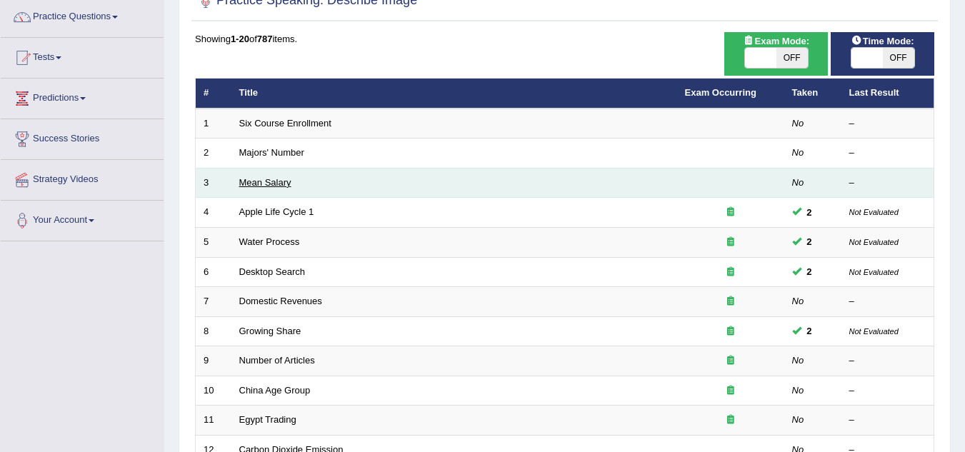
click at [263, 184] on link "Mean Salary" at bounding box center [265, 182] width 52 height 11
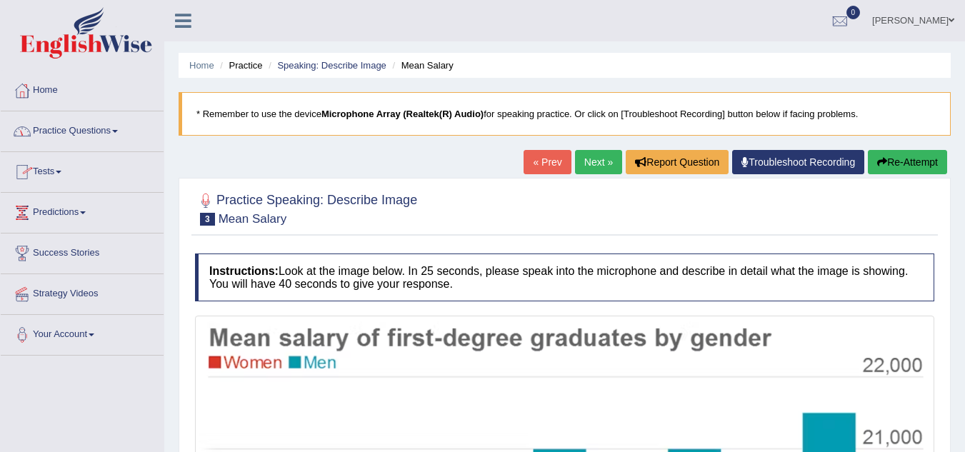
click at [117, 137] on link "Practice Questions" at bounding box center [82, 129] width 163 height 36
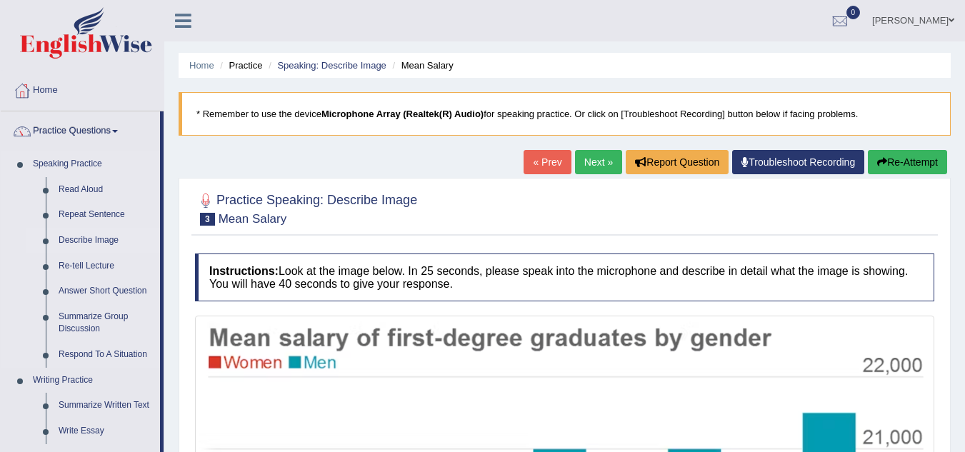
click at [81, 234] on link "Describe Image" at bounding box center [106, 241] width 108 height 26
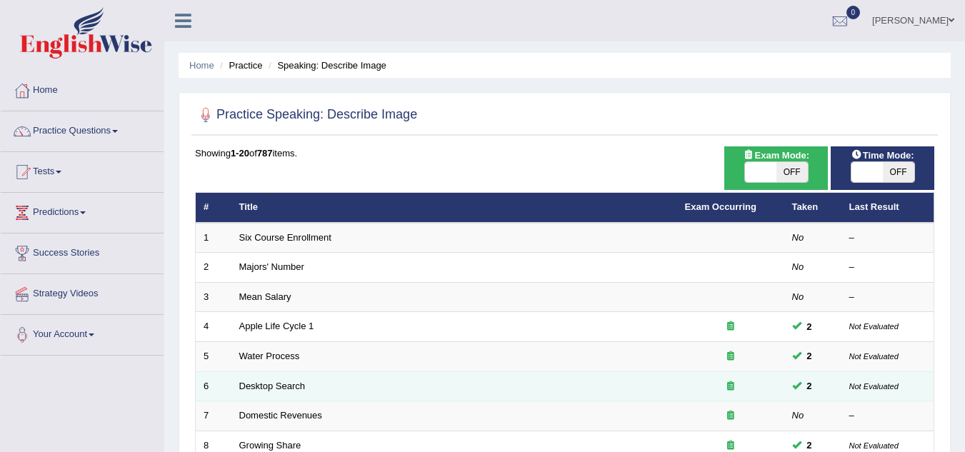
click at [271, 391] on td "Desktop Search" at bounding box center [454, 386] width 446 height 30
click at [280, 388] on link "Desktop Search" at bounding box center [272, 386] width 66 height 11
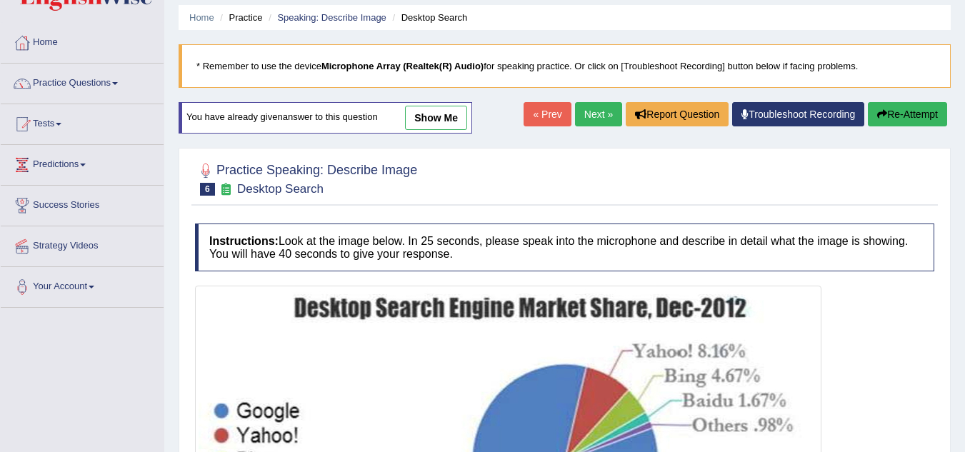
scroll to position [51, 0]
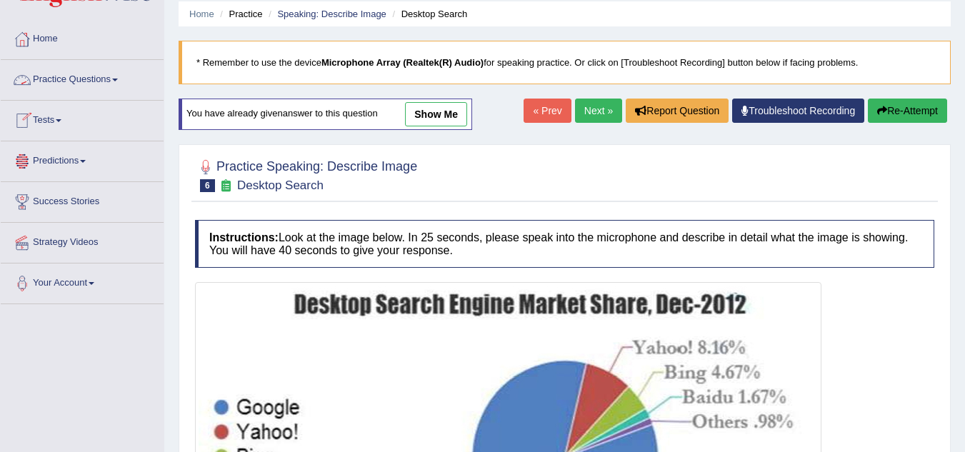
click at [124, 78] on link "Practice Questions" at bounding box center [82, 78] width 163 height 36
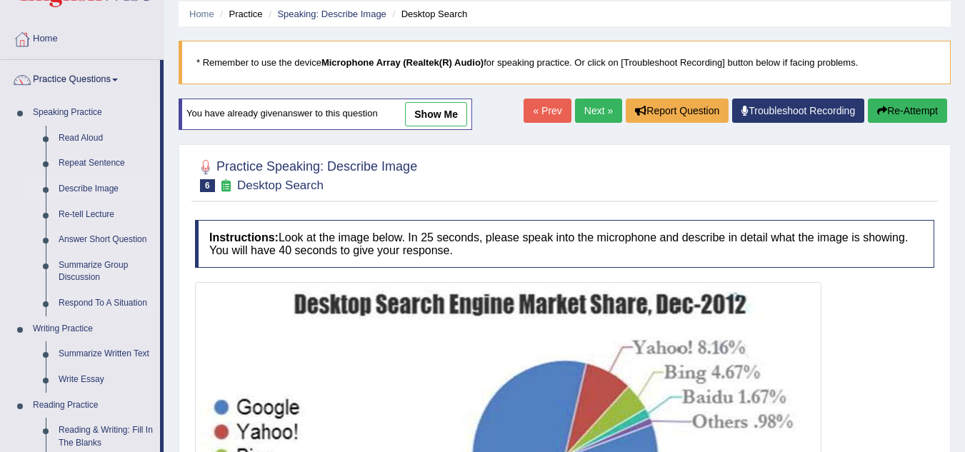
click at [84, 186] on link "Describe Image" at bounding box center [106, 189] width 108 height 26
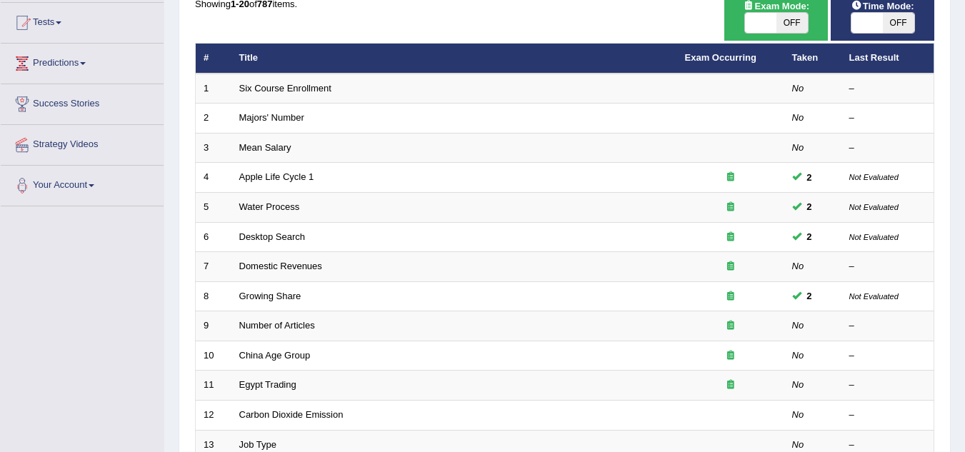
scroll to position [151, 0]
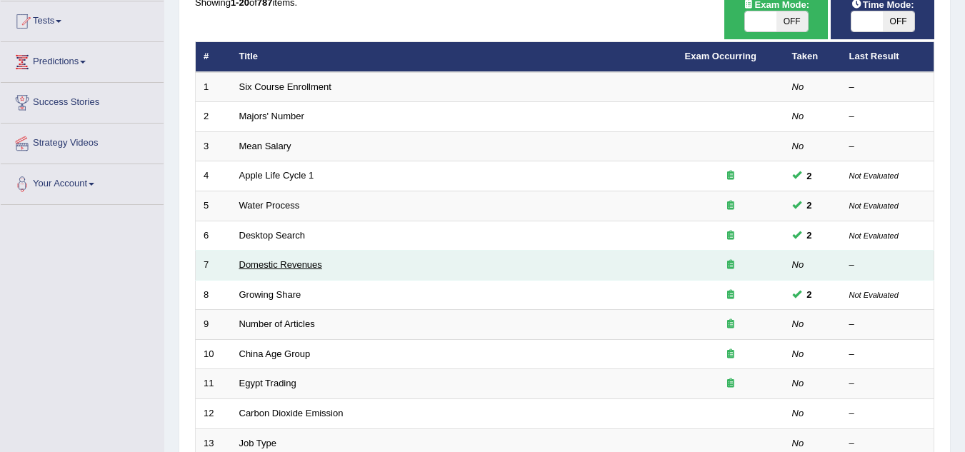
click at [269, 266] on link "Domestic Revenues" at bounding box center [280, 264] width 83 height 11
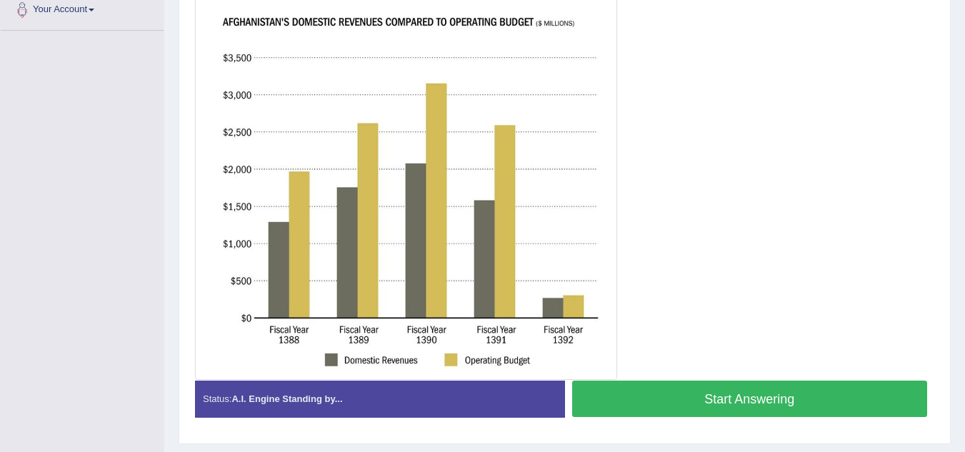
scroll to position [329, 0]
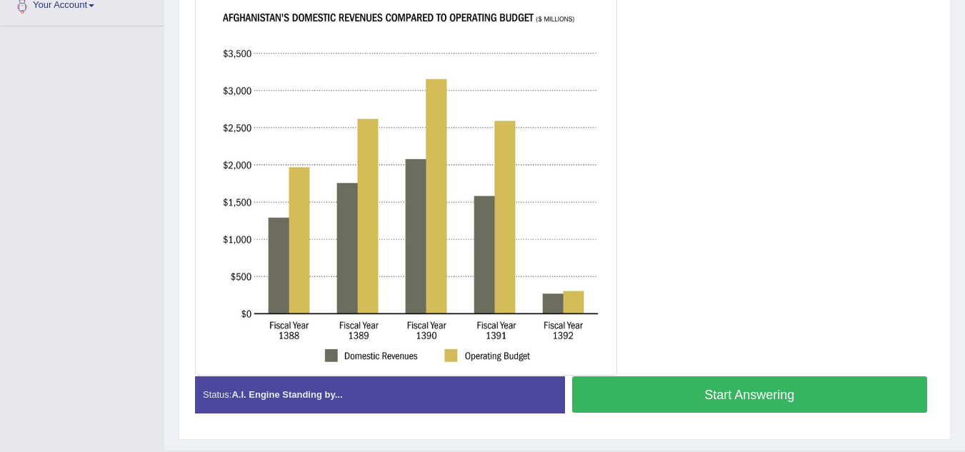
click at [662, 400] on button "Start Answering" at bounding box center [750, 394] width 356 height 36
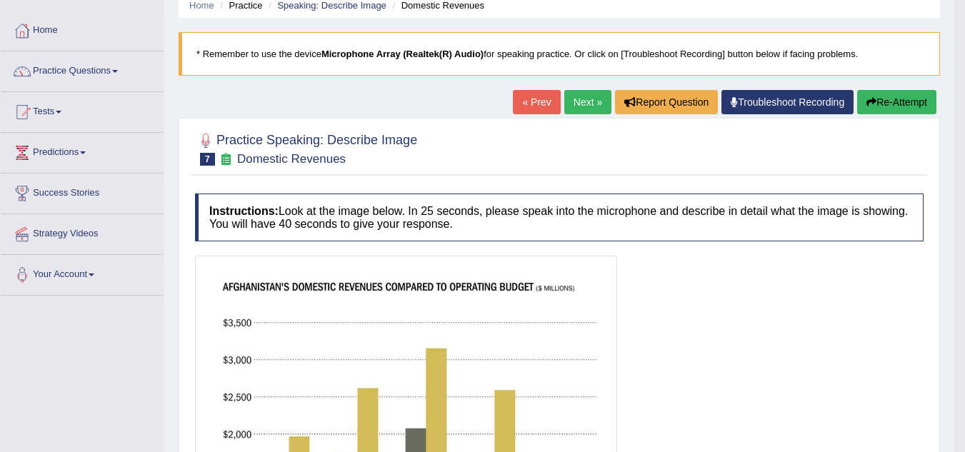
scroll to position [0, 0]
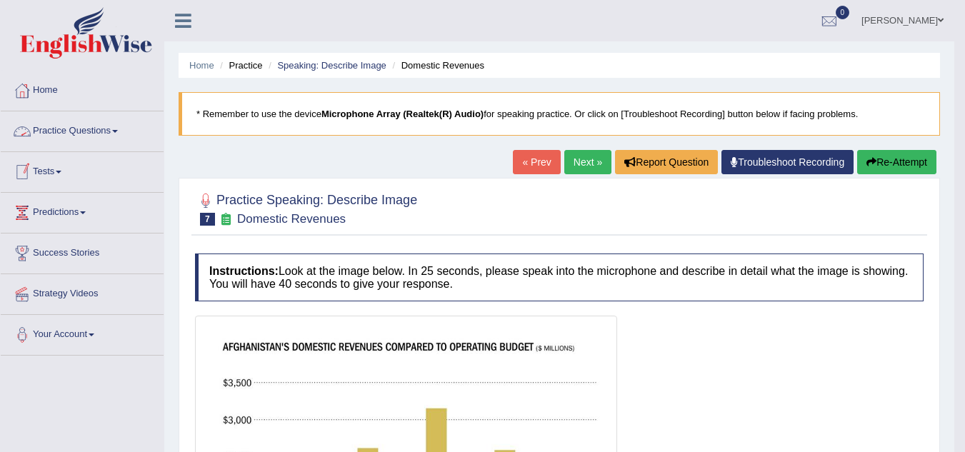
click at [111, 131] on link "Practice Questions" at bounding box center [82, 129] width 163 height 36
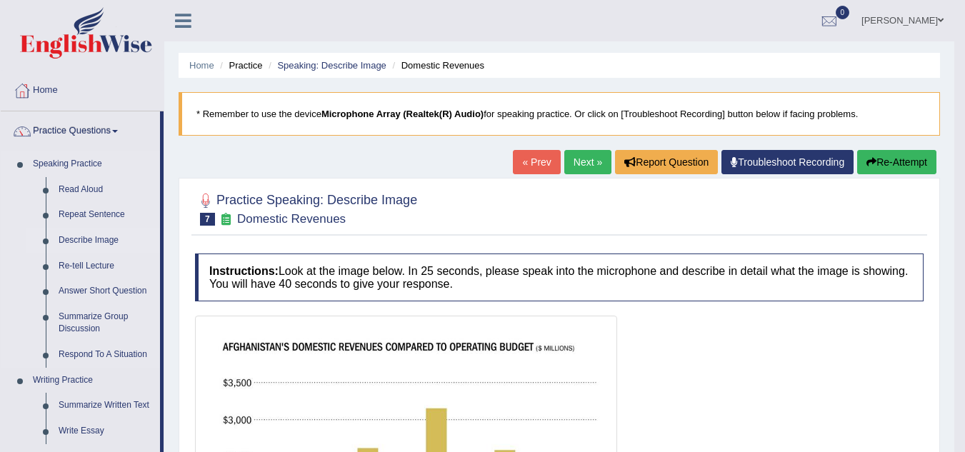
click at [80, 239] on link "Describe Image" at bounding box center [106, 241] width 108 height 26
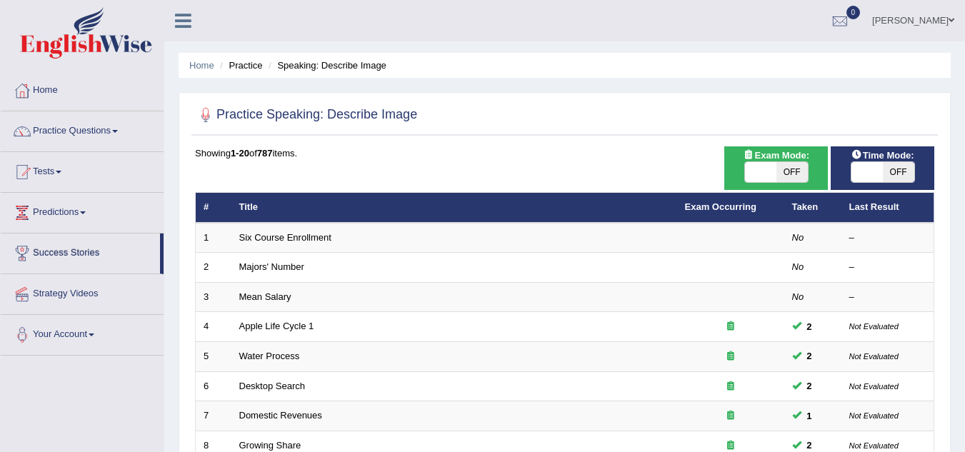
scroll to position [85, 0]
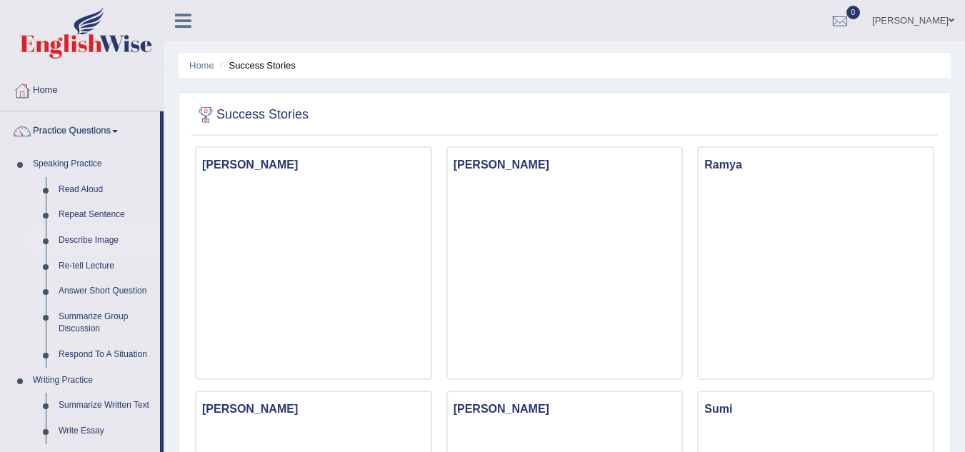
click at [81, 238] on link "Describe Image" at bounding box center [106, 241] width 108 height 26
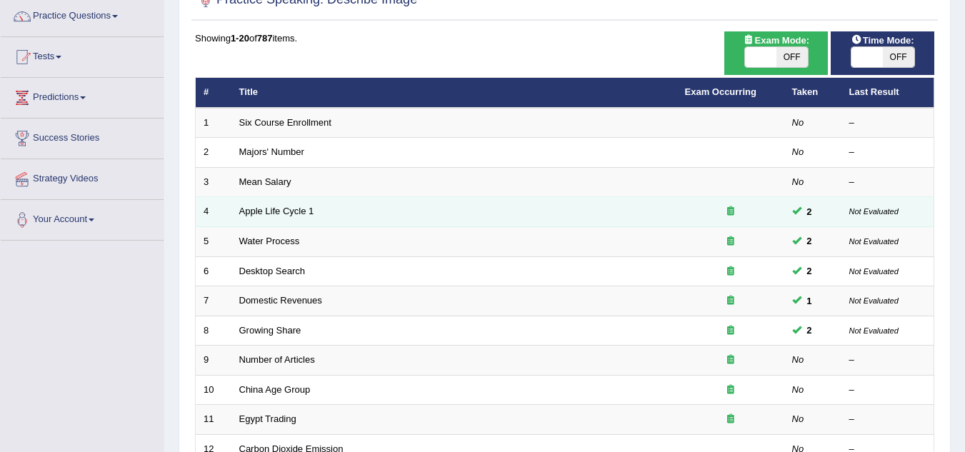
scroll to position [123, 0]
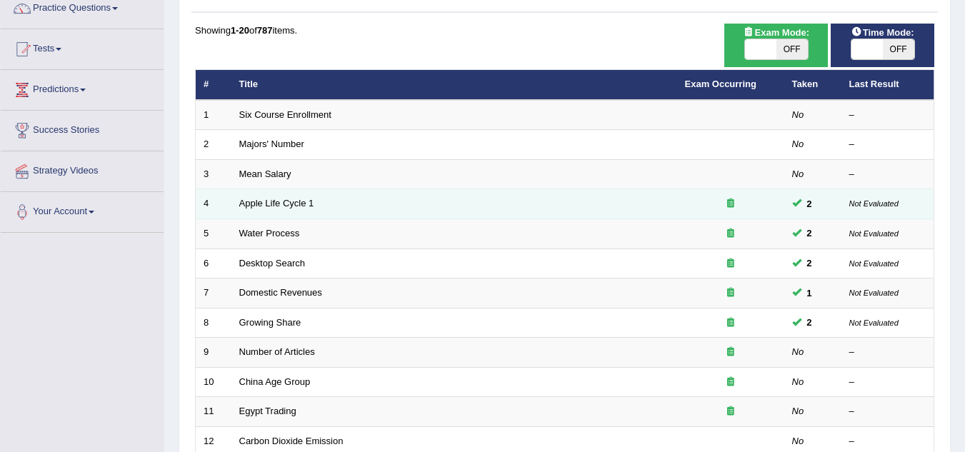
click at [335, 335] on td "Growing Share" at bounding box center [454, 323] width 446 height 30
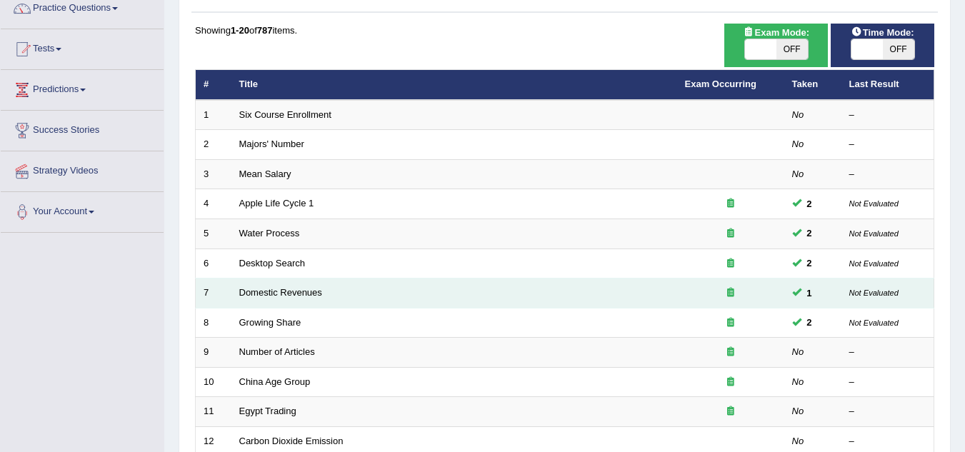
click at [276, 299] on td "Domestic Revenues" at bounding box center [454, 294] width 446 height 30
click at [276, 289] on link "Domestic Revenues" at bounding box center [280, 292] width 83 height 11
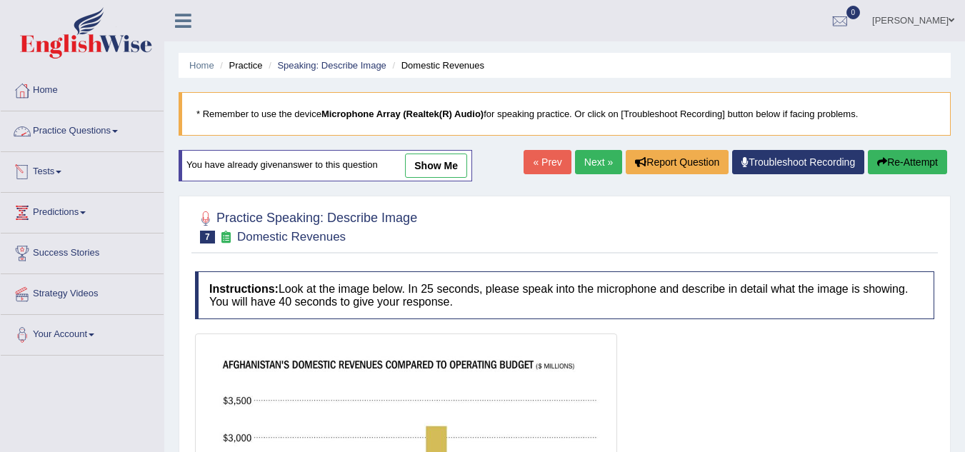
click at [109, 128] on link "Practice Questions" at bounding box center [82, 129] width 163 height 36
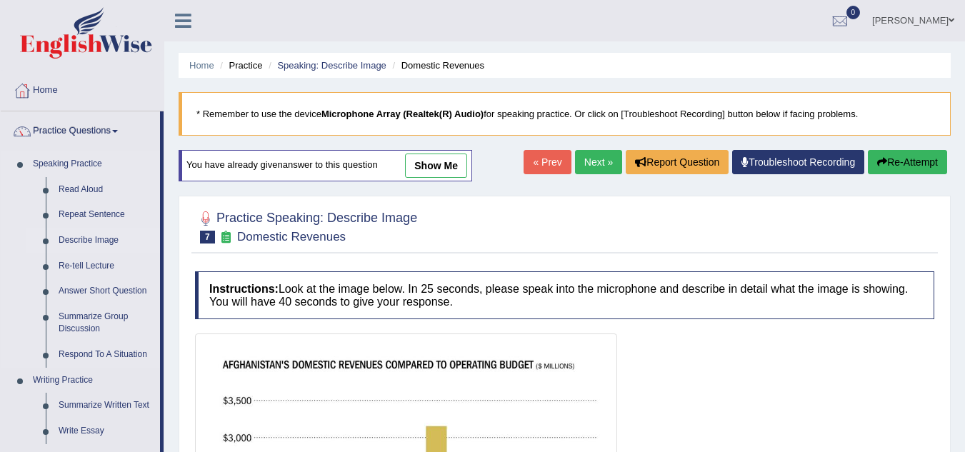
click at [87, 243] on link "Describe Image" at bounding box center [106, 241] width 108 height 26
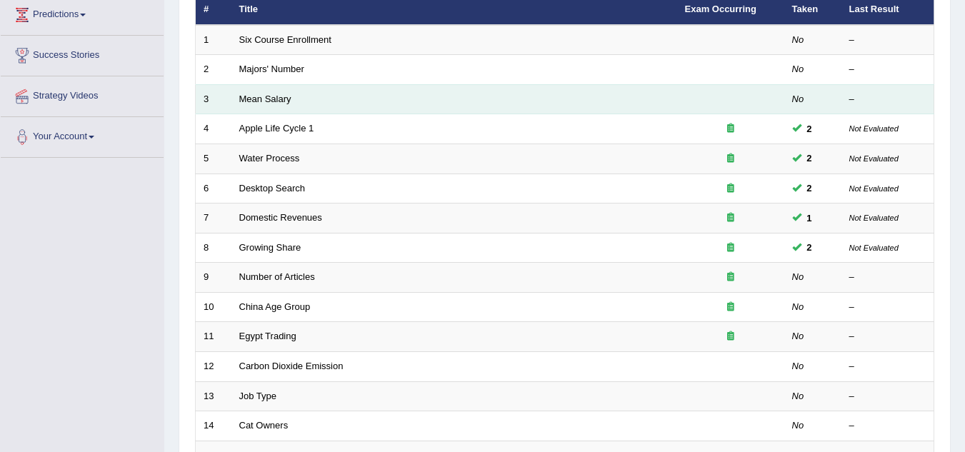
scroll to position [206, 0]
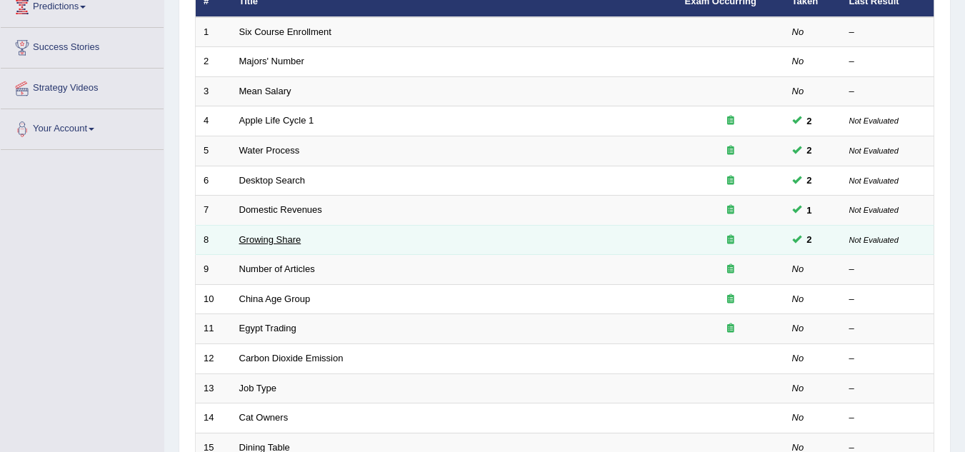
click at [271, 244] on link "Growing Share" at bounding box center [270, 239] width 62 height 11
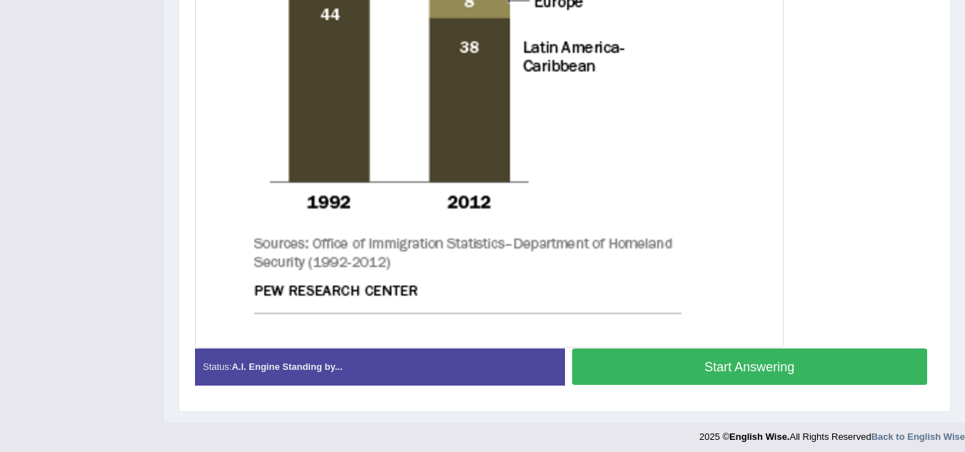
scroll to position [745, 0]
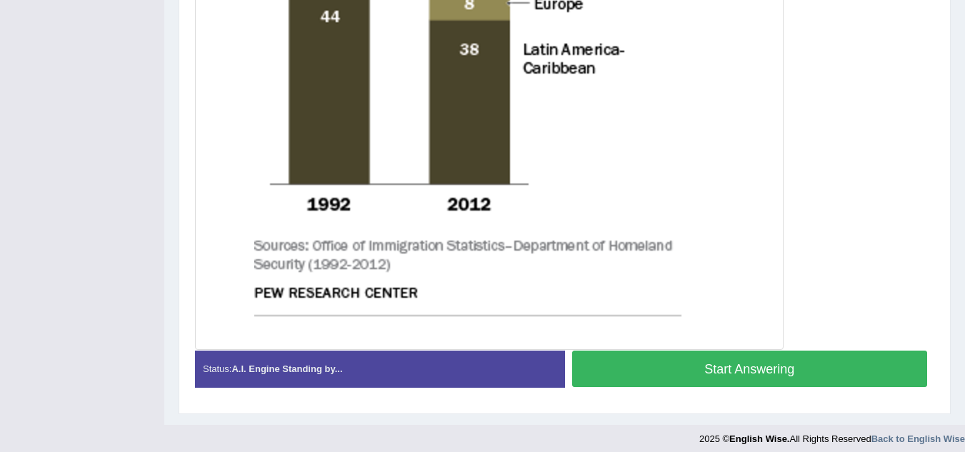
click at [659, 371] on button "Start Answering" at bounding box center [750, 369] width 356 height 36
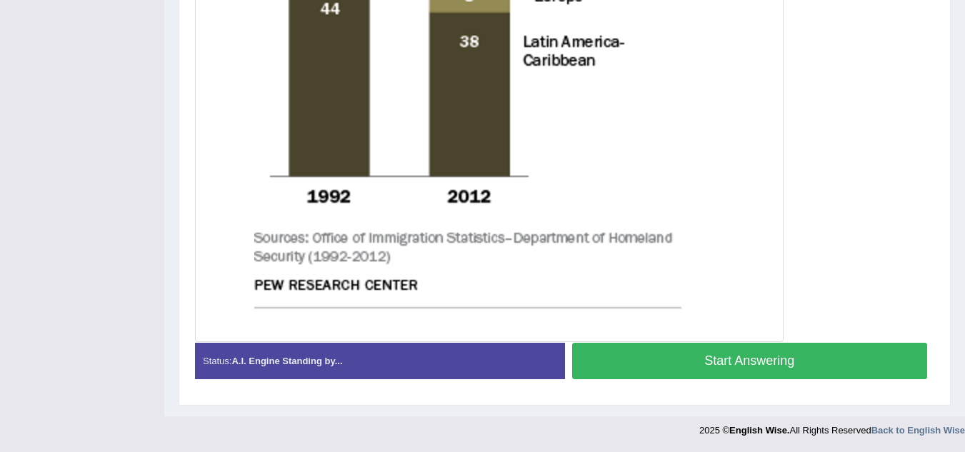
scroll to position [735, 0]
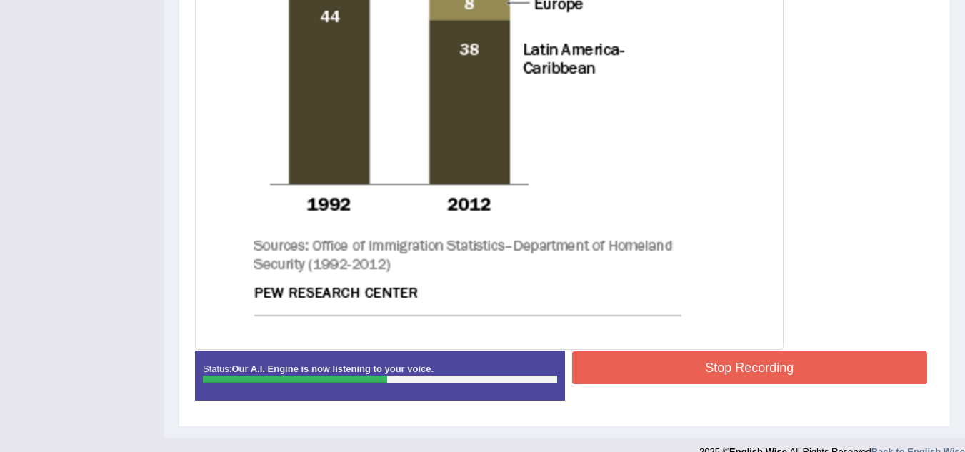
click at [659, 371] on button "Stop Recording" at bounding box center [750, 367] width 356 height 33
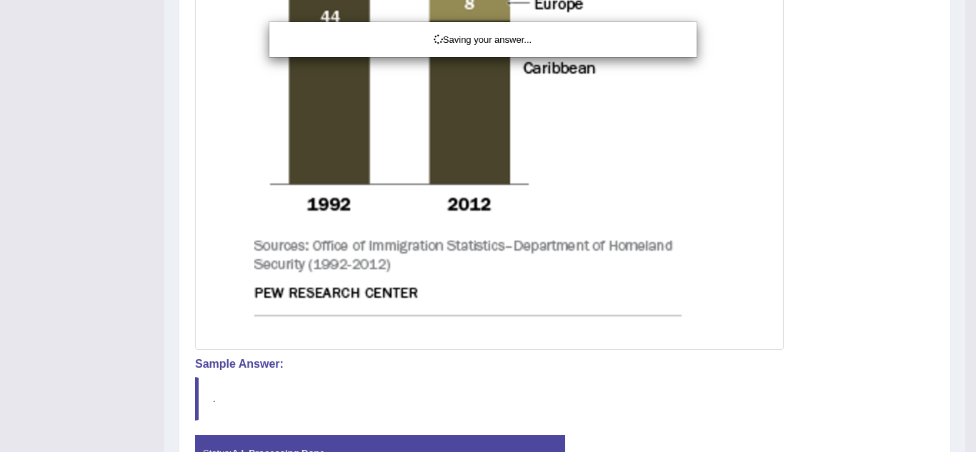
click at [701, 212] on div "Saving your answer..." at bounding box center [488, 226] width 976 height 452
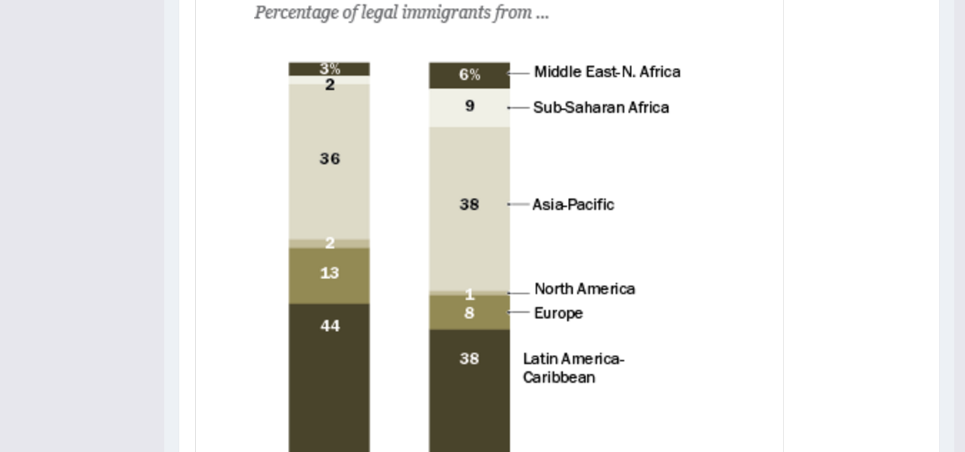
scroll to position [421, 0]
